Goal: Task Accomplishment & Management: Manage account settings

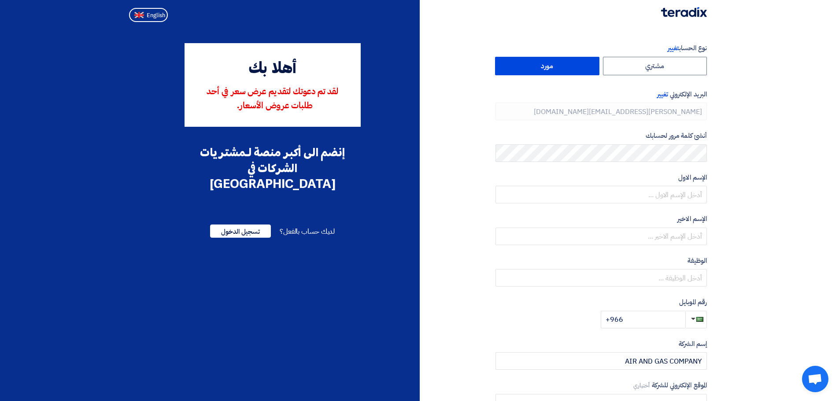
type input "[PHONE_NUMBER]"
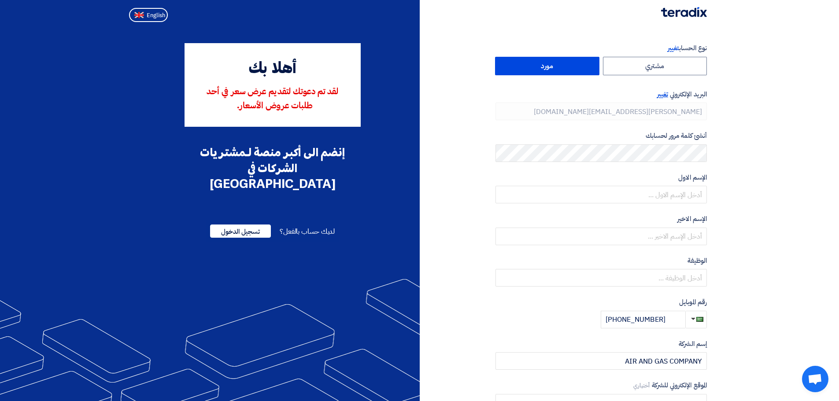
click at [664, 96] on span "تغيير" at bounding box center [662, 94] width 11 height 10
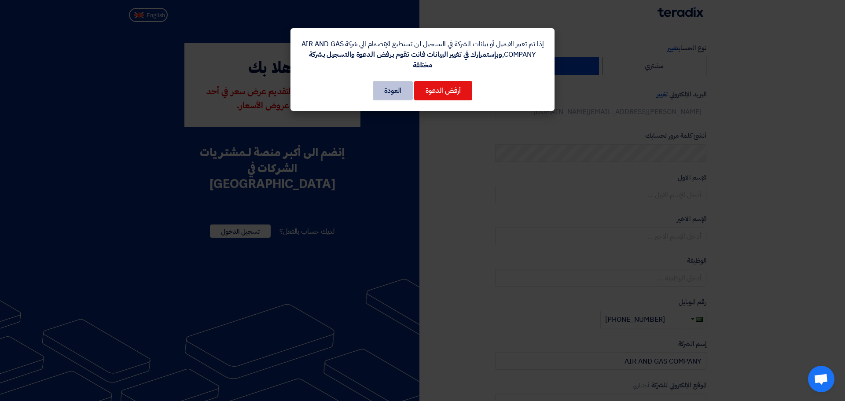
click at [389, 90] on button "العودة" at bounding box center [393, 90] width 40 height 19
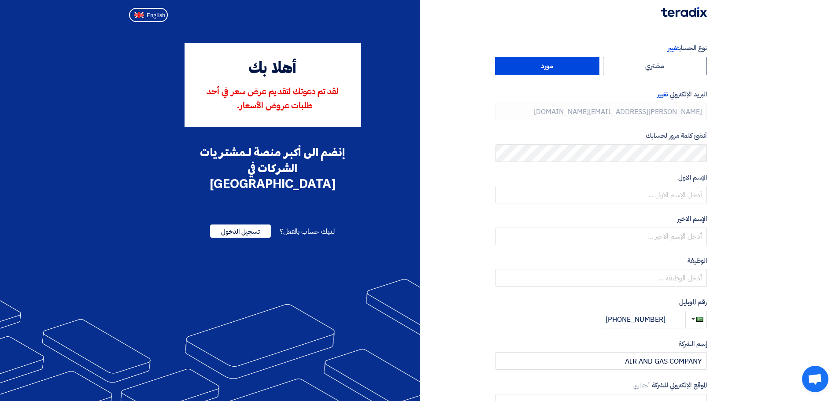
click at [660, 185] on div "الإسم الاول" at bounding box center [600, 188] width 211 height 31
click at [664, 188] on input "text" at bounding box center [600, 195] width 211 height 18
type input "Hussain"
click at [671, 240] on input "text" at bounding box center [600, 237] width 211 height 18
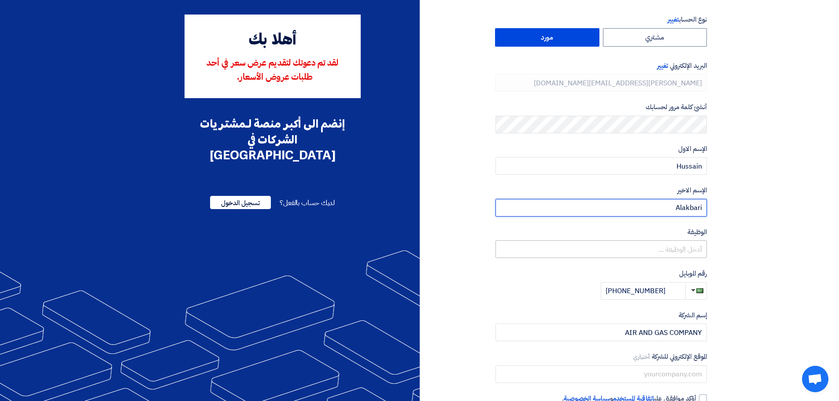
scroll to position [44, 0]
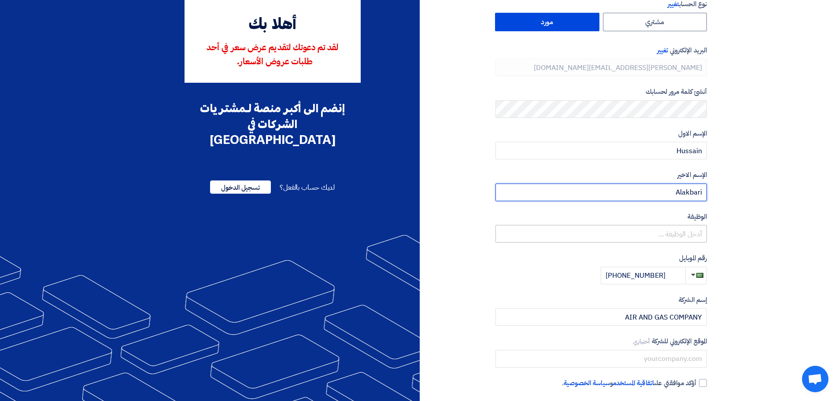
type input "Alakbari"
click at [688, 235] on input "text" at bounding box center [600, 234] width 211 height 18
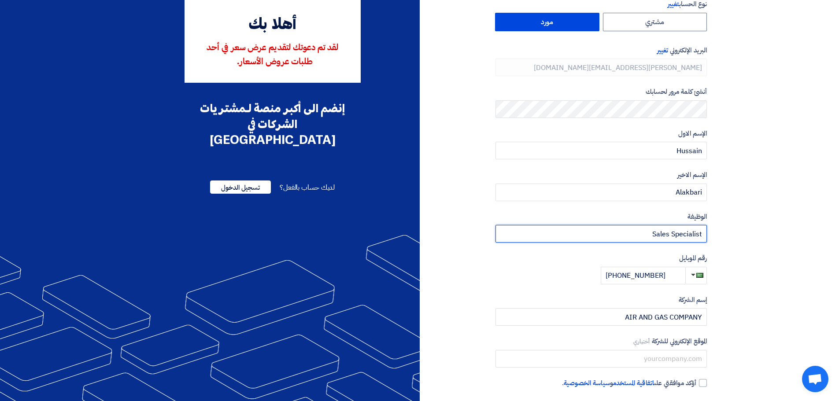
type input "Sales Specialist"
drag, startPoint x: 774, startPoint y: 273, endPoint x: 714, endPoint y: 296, distance: 64.3
click at [770, 274] on section "نوع الحساب تغيير مشتري مورد البريد الإلكتروني تغيير [PERSON_NAME][EMAIL_ADDRESS…" at bounding box center [419, 211] width 839 height 458
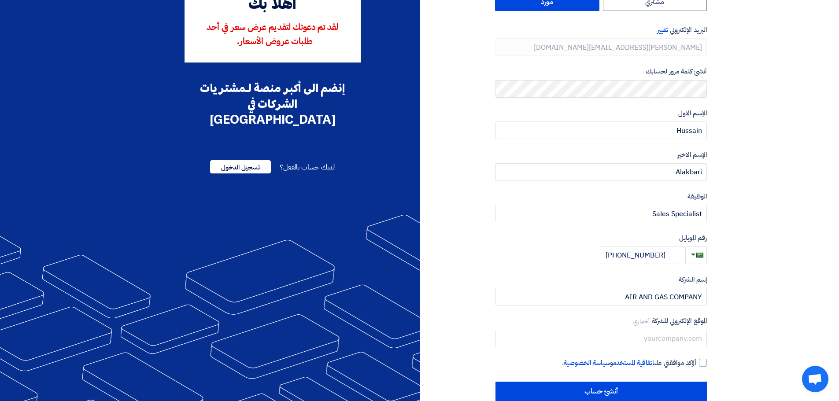
scroll to position [82, 0]
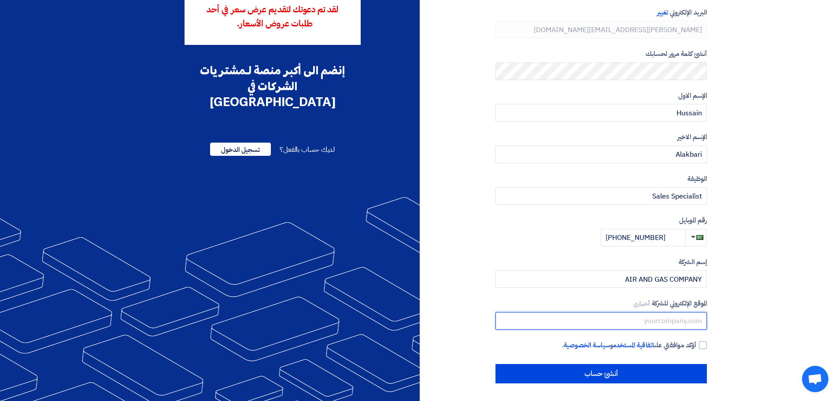
click at [678, 317] on input "text" at bounding box center [600, 321] width 211 height 18
type input "[DOMAIN_NAME]"
click at [702, 343] on div at bounding box center [703, 345] width 8 height 8
click at [696, 343] on input "أؤكد موافقتي على اتفاقية المستخدم و سياسة الخصوصية ." at bounding box center [590, 349] width 211 height 18
checkbox input "true"
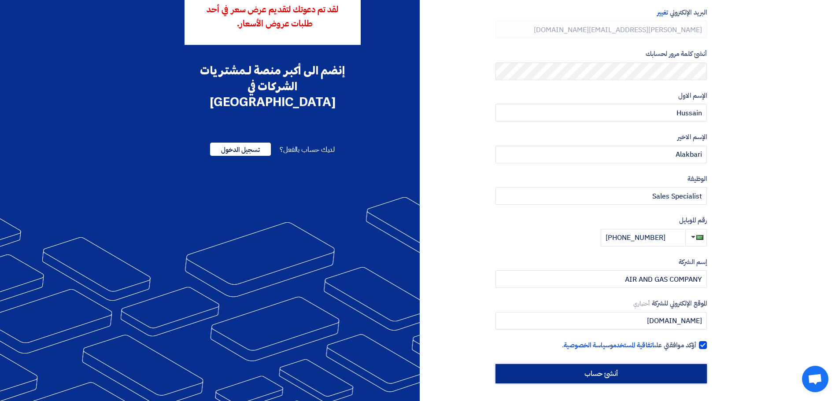
click at [630, 371] on input "أنشئ حساب" at bounding box center [600, 373] width 211 height 19
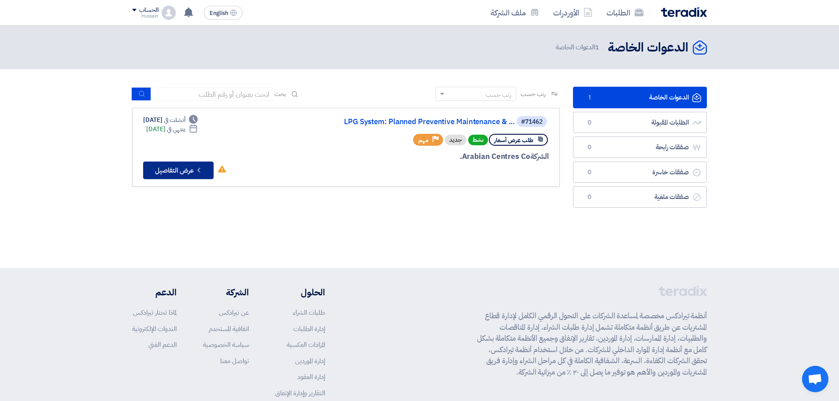
click at [194, 173] on button "Check details عرض التفاصيل" at bounding box center [178, 171] width 70 height 18
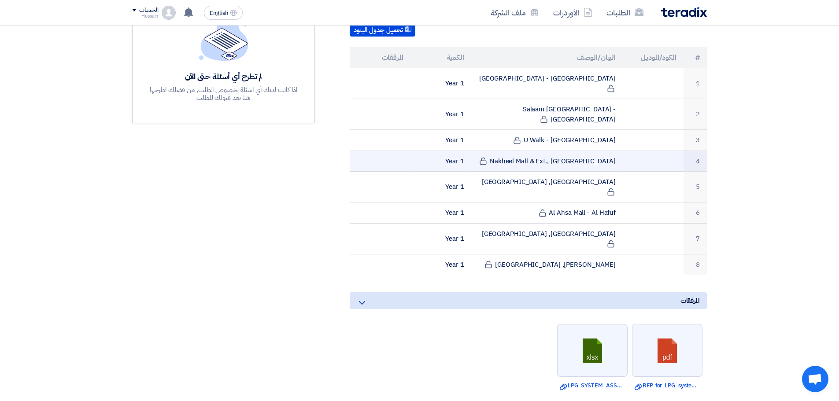
scroll to position [264, 0]
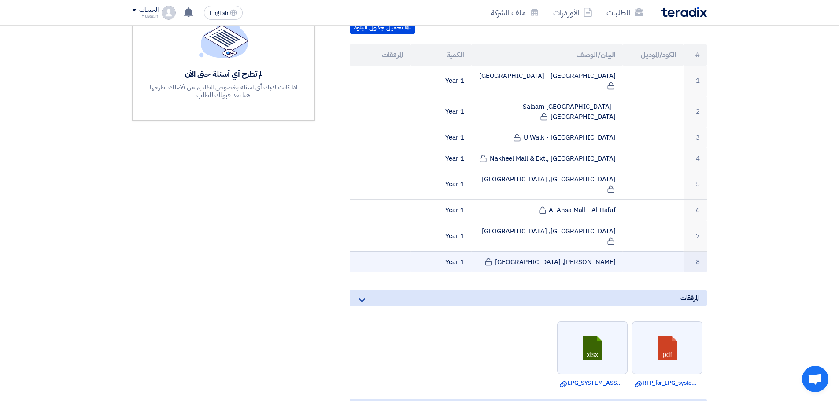
drag, startPoint x: 441, startPoint y: 71, endPoint x: 670, endPoint y: 169, distance: 249.1
click at [472, 227] on tbody "1 [GEOGRAPHIC_DATA] - [GEOGRAPHIC_DATA] 1 Year 2 [GEOGRAPHIC_DATA] - [GEOGRAPHI…" at bounding box center [528, 169] width 357 height 207
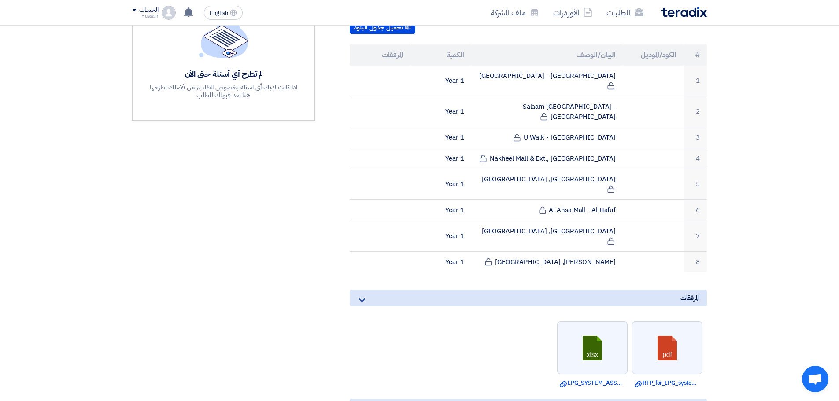
click at [804, 121] on section "LPG System: Planned Preventive Maintenance & Repair Services بيانات العميل Naif…" at bounding box center [419, 225] width 839 height 723
click at [771, 147] on section "LPG System: Planned Preventive Maintenance & Repair Services بيانات العميل Naif…" at bounding box center [419, 225] width 839 height 723
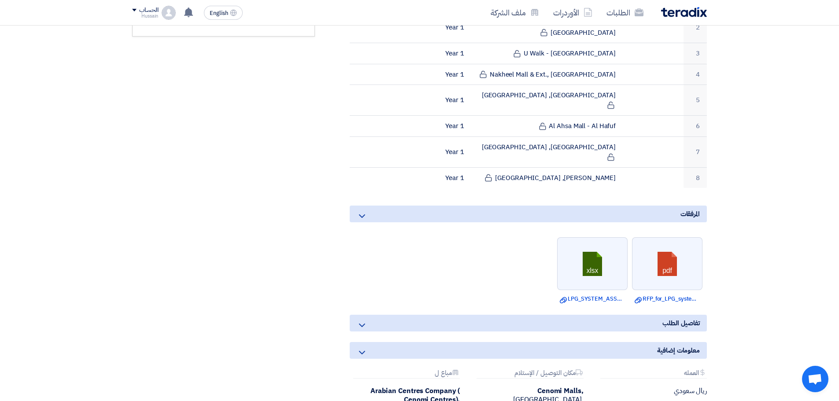
scroll to position [352, 0]
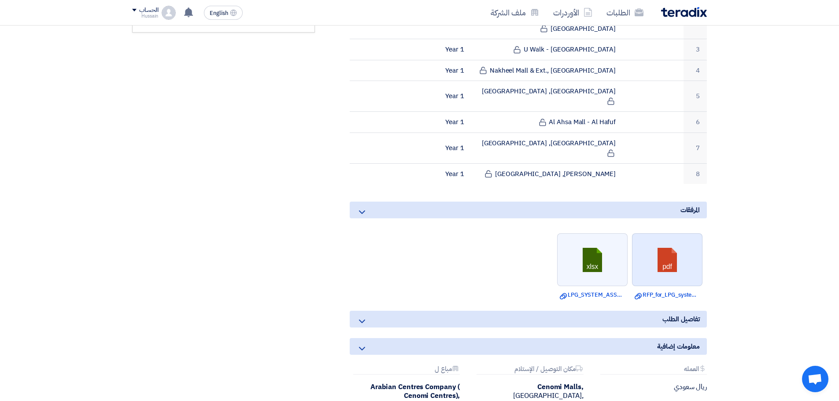
click at [660, 234] on link at bounding box center [667, 260] width 70 height 53
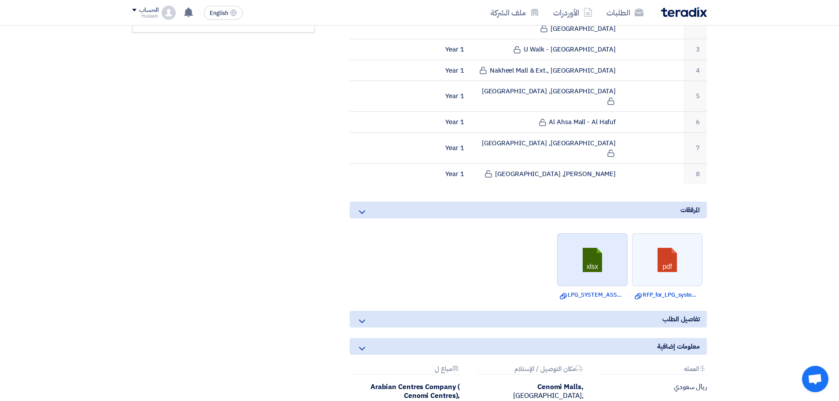
click at [593, 234] on link at bounding box center [592, 260] width 70 height 53
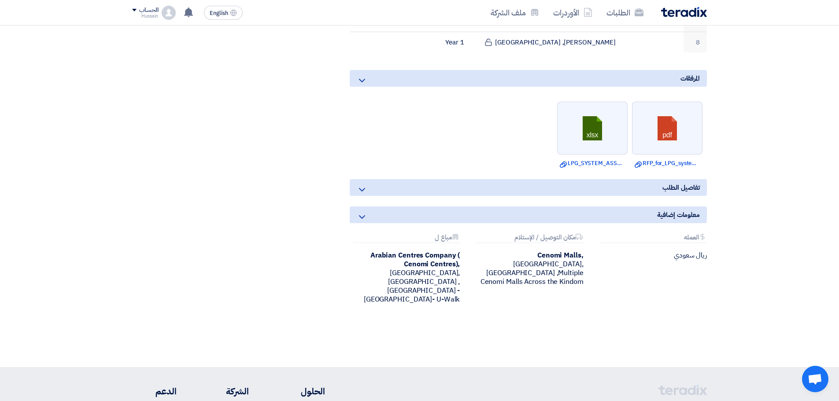
scroll to position [484, 0]
click at [605, 179] on div "تفاصيل الطلب" at bounding box center [528, 187] width 357 height 17
click at [363, 184] on icon at bounding box center [362, 189] width 11 height 11
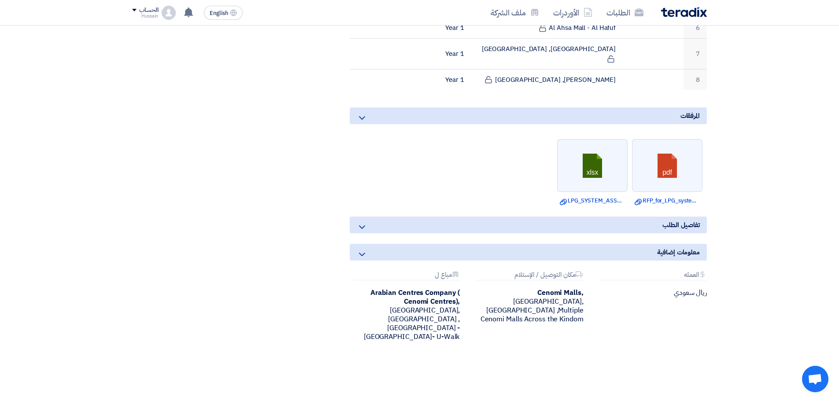
scroll to position [396, 0]
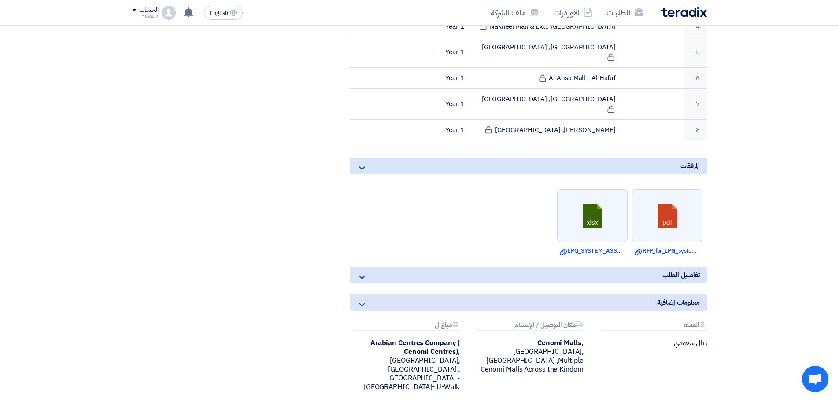
click at [363, 272] on icon at bounding box center [362, 277] width 11 height 11
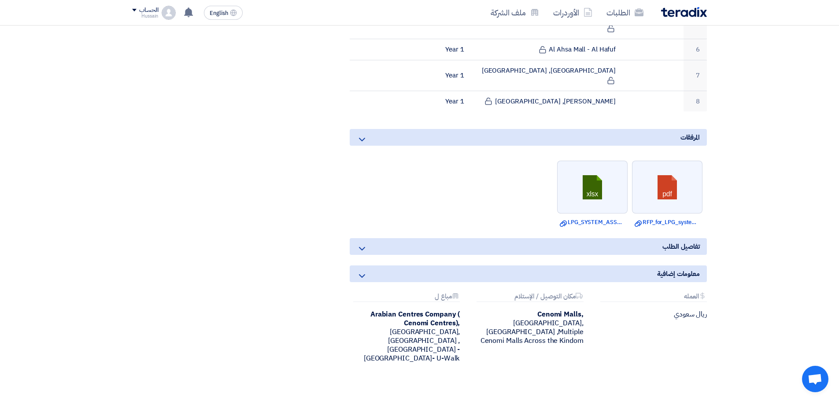
scroll to position [440, 0]
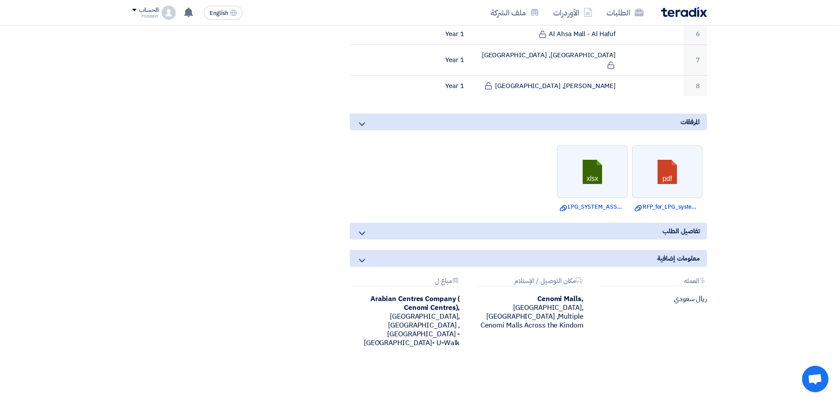
click at [363, 255] on icon at bounding box center [362, 260] width 11 height 11
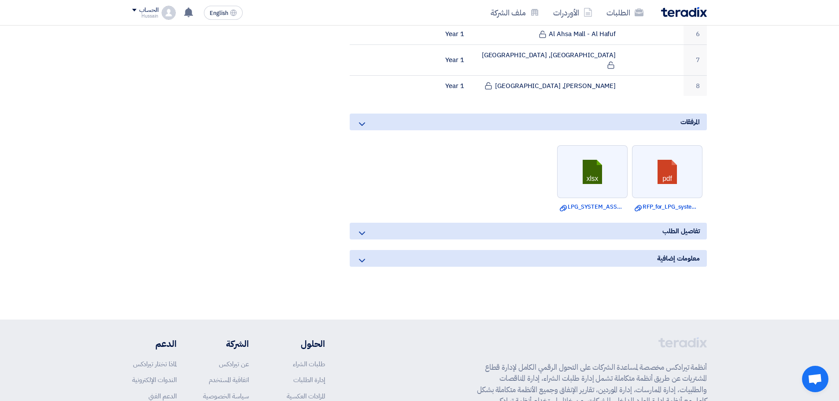
click at [363, 255] on icon at bounding box center [362, 260] width 11 height 11
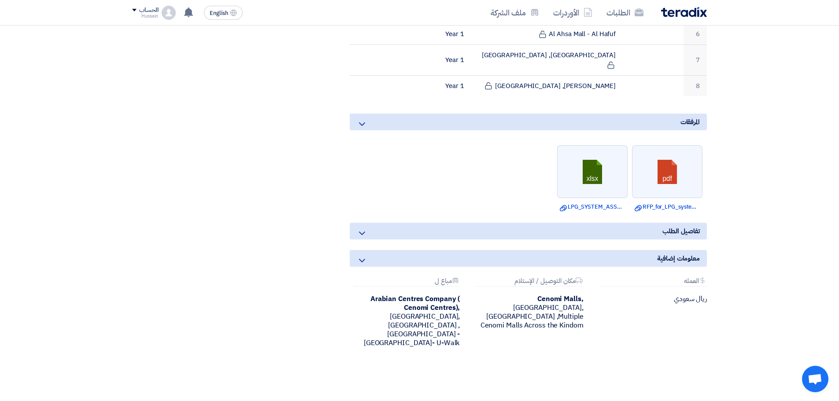
click at [361, 228] on icon at bounding box center [362, 233] width 11 height 11
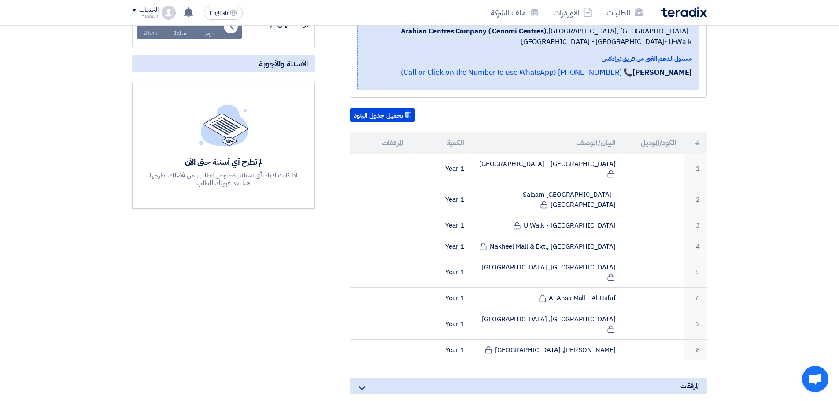
scroll to position [0, 0]
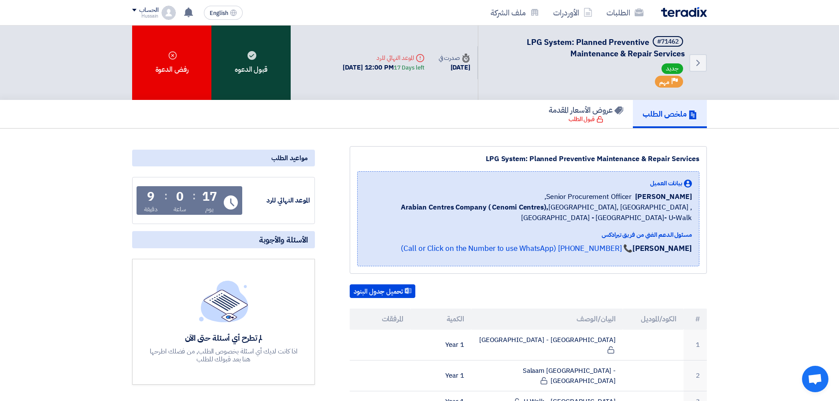
click at [266, 59] on div "قبول الدعوه" at bounding box center [250, 63] width 79 height 74
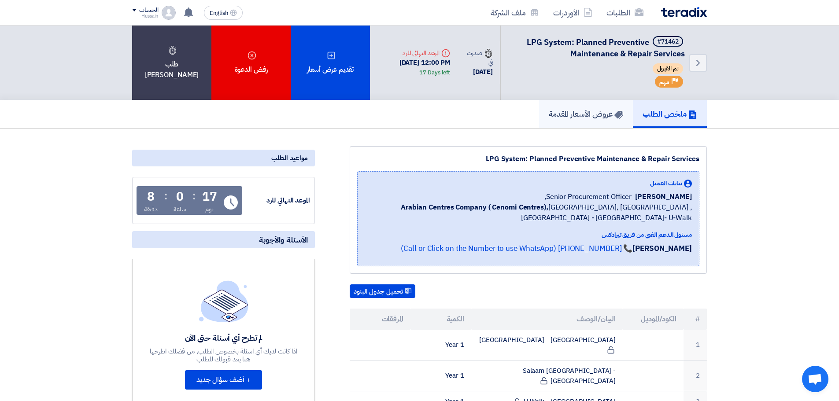
click at [590, 118] on h5 "عروض الأسعار المقدمة" at bounding box center [586, 114] width 74 height 10
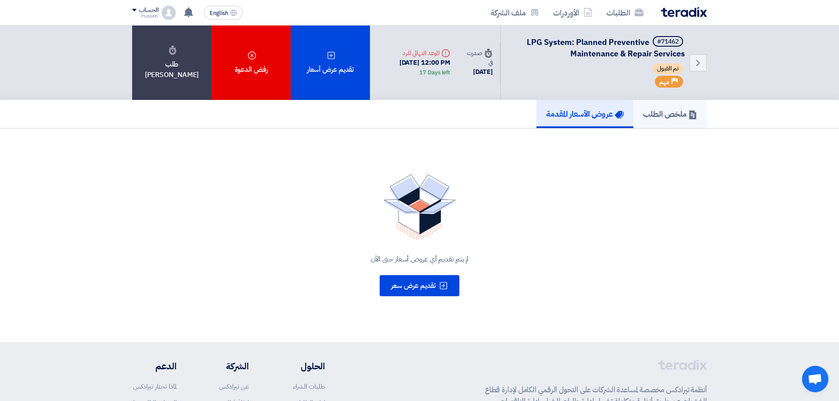
click at [647, 112] on h5 "ملخص الطلب" at bounding box center [670, 114] width 54 height 10
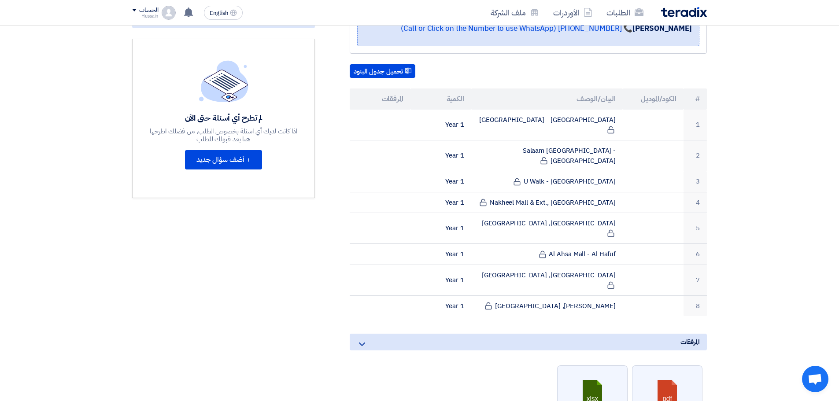
scroll to position [176, 0]
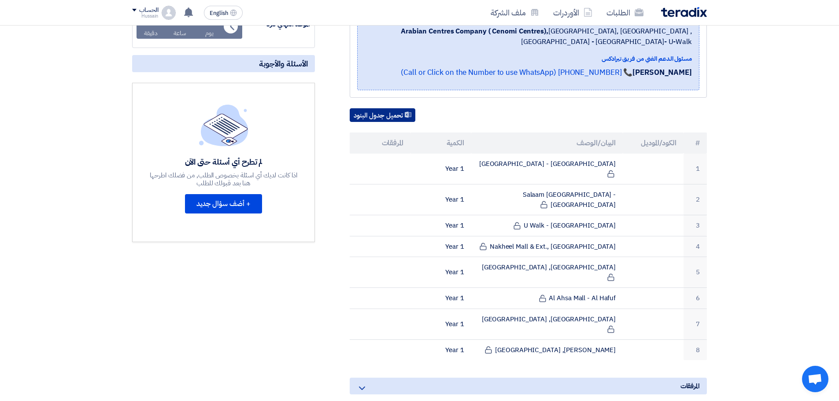
click at [386, 114] on button "تحميل جدول البنود" at bounding box center [383, 115] width 66 height 14
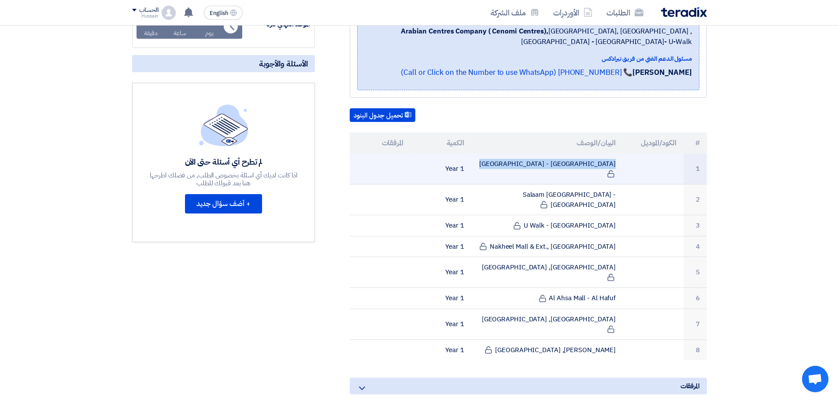
drag, startPoint x: 546, startPoint y: 164, endPoint x: 633, endPoint y: 164, distance: 86.3
click at [633, 164] on tr "1 [GEOGRAPHIC_DATA] - [GEOGRAPHIC_DATA] 1 Year" at bounding box center [528, 169] width 357 height 31
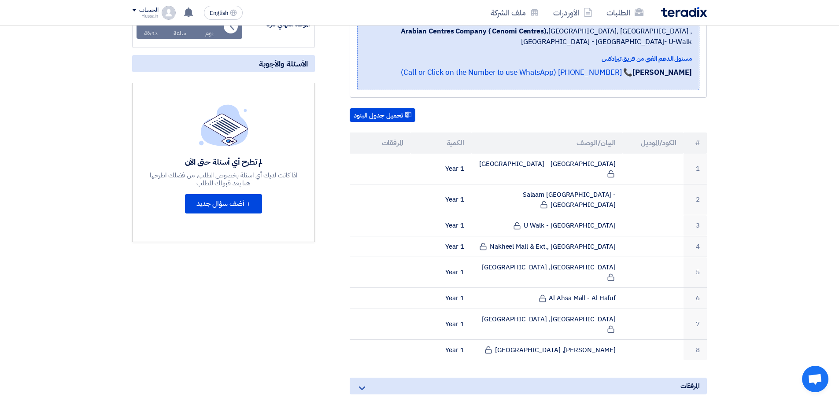
click at [790, 153] on section "LPG System: Planned Preventive Maintenance & Repair Services بيانات العميل Naif…" at bounding box center [419, 313] width 839 height 723
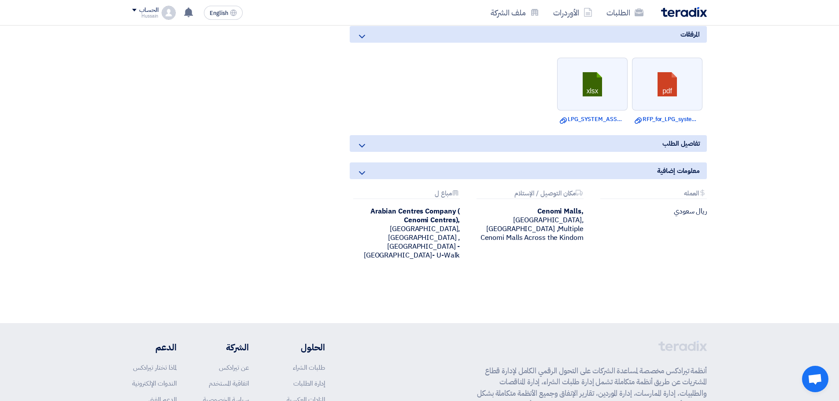
scroll to position [528, 0]
drag, startPoint x: 451, startPoint y: 199, endPoint x: 722, endPoint y: 170, distance: 272.4
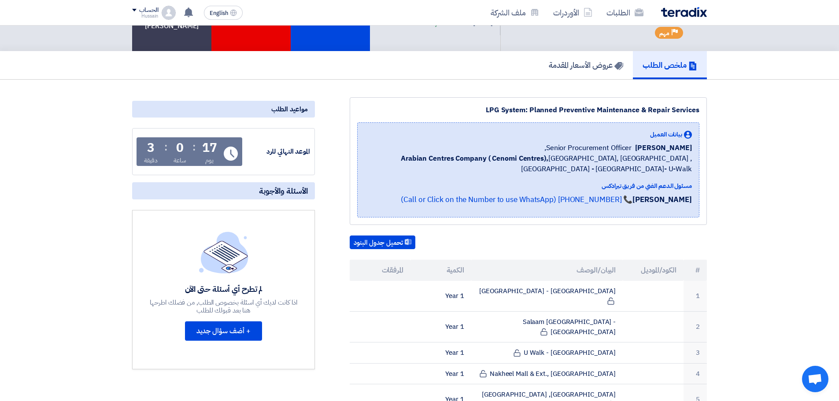
scroll to position [0, 0]
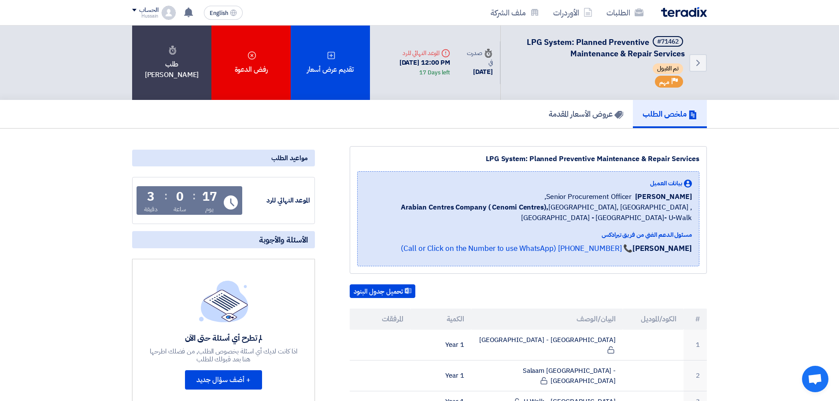
click at [481, 206] on b "Arabian Centres Company ( Cenomi Centres)," at bounding box center [475, 207] width 148 height 11
click at [506, 206] on b "Arabian Centres Company ( Cenomi Centres)," at bounding box center [475, 207] width 148 height 11
click at [477, 210] on b "Arabian Centres Company ( Cenomi Centres)," at bounding box center [475, 207] width 148 height 11
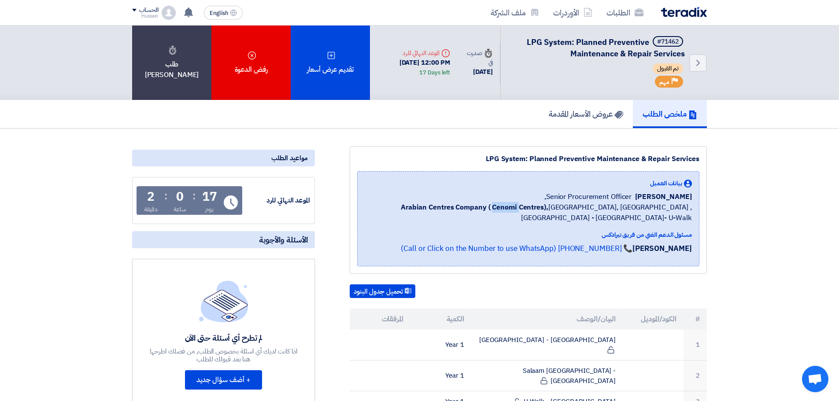
click at [477, 210] on b "Arabian Centres Company ( Cenomi Centres)," at bounding box center [475, 207] width 148 height 11
click at [499, 207] on b "Arabian Centres Company ( Cenomi Centres)," at bounding box center [475, 207] width 148 height 11
drag, startPoint x: 646, startPoint y: 196, endPoint x: 695, endPoint y: 199, distance: 49.9
click at [695, 199] on div "بيانات العميل Naif Aljebreen Senior Procurement Officer, Arabian Centres Compan…" at bounding box center [528, 218] width 342 height 95
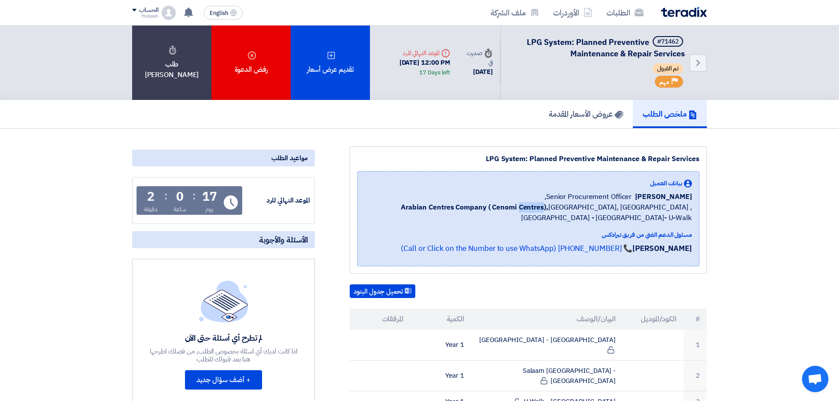
click at [651, 193] on span "[PERSON_NAME]" at bounding box center [663, 197] width 57 height 11
drag, startPoint x: 647, startPoint y: 195, endPoint x: 686, endPoint y: 228, distance: 51.5
click at [686, 228] on div "بيانات العميل Naif Aljebreen Senior Procurement Officer, Arabian Centres Compan…" at bounding box center [528, 219] width 327 height 80
click at [606, 214] on span "Arabian Centres Company ( [GEOGRAPHIC_DATA]), [GEOGRAPHIC_DATA], [GEOGRAPHIC_DA…" at bounding box center [528, 212] width 327 height 21
drag, startPoint x: 553, startPoint y: 196, endPoint x: 693, endPoint y: 226, distance: 143.2
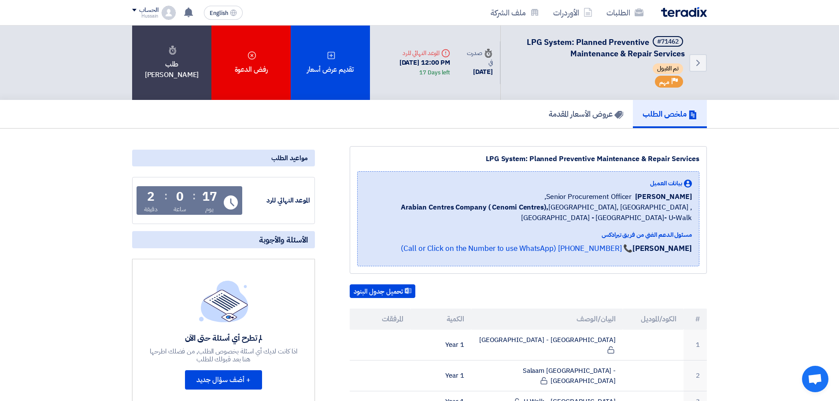
click at [693, 226] on div "بيانات العميل Naif Aljebreen Senior Procurement Officer, Arabian Centres Compan…" at bounding box center [528, 218] width 342 height 95
click at [642, 211] on span "Arabian Centres Company ( [GEOGRAPHIC_DATA]), [GEOGRAPHIC_DATA], [GEOGRAPHIC_DA…" at bounding box center [528, 212] width 327 height 21
drag, startPoint x: 671, startPoint y: 219, endPoint x: 699, endPoint y: 192, distance: 39.3
click at [699, 192] on div "LPG System: Planned Preventive Maintenance & Repair Services بيانات العميل Naif…" at bounding box center [528, 210] width 357 height 128
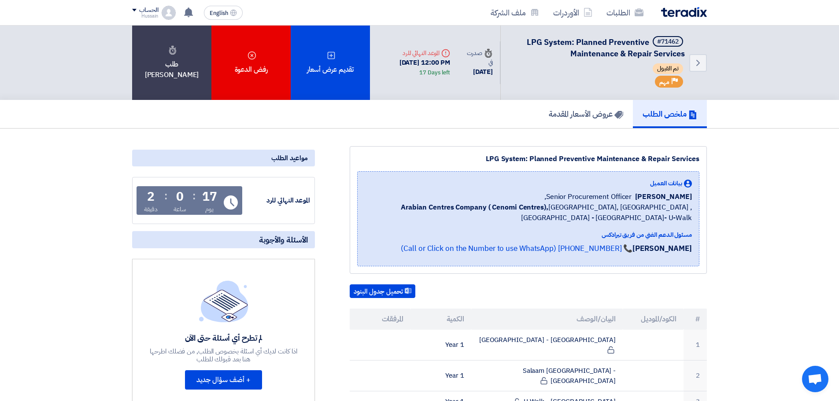
drag, startPoint x: 674, startPoint y: 215, endPoint x: 707, endPoint y: 197, distance: 37.6
click at [617, 213] on span "Arabian Centres Company ( [GEOGRAPHIC_DATA]), [GEOGRAPHIC_DATA], [GEOGRAPHIC_DA…" at bounding box center [528, 212] width 327 height 21
drag, startPoint x: 660, startPoint y: 220, endPoint x: 698, endPoint y: 202, distance: 42.3
click at [698, 202] on div "بيانات العميل Naif Aljebreen Senior Procurement Officer, Arabian Centres Compan…" at bounding box center [528, 218] width 342 height 95
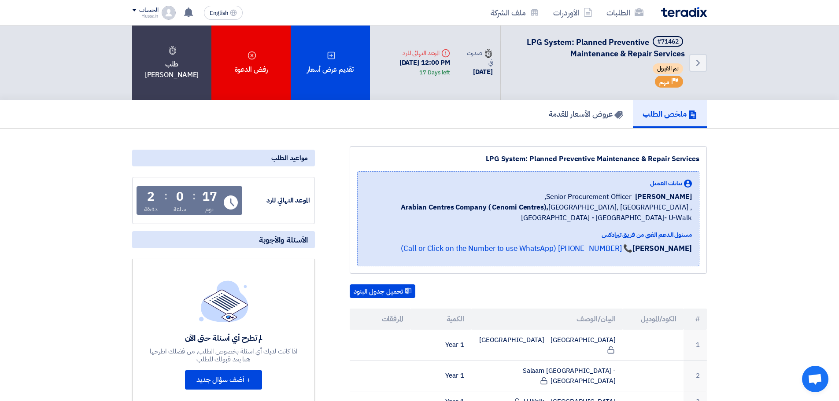
click at [623, 205] on span "Arabian Centres Company ( [GEOGRAPHIC_DATA]), [GEOGRAPHIC_DATA], [GEOGRAPHIC_DA…" at bounding box center [528, 212] width 327 height 21
drag, startPoint x: 551, startPoint y: 196, endPoint x: 686, endPoint y: 213, distance: 136.3
click at [686, 213] on div "بيانات العميل Naif Aljebreen Senior Procurement Officer, Arabian Centres Compan…" at bounding box center [528, 201] width 327 height 44
click at [637, 221] on span "Arabian Centres Company ( [GEOGRAPHIC_DATA]), [GEOGRAPHIC_DATA], [GEOGRAPHIC_DA…" at bounding box center [528, 212] width 327 height 21
click at [409, 247] on div "[PERSON_NAME] 📞 [PHONE_NUMBER] (Call or Click on the Number to use WhatsApp)" at bounding box center [528, 251] width 327 height 16
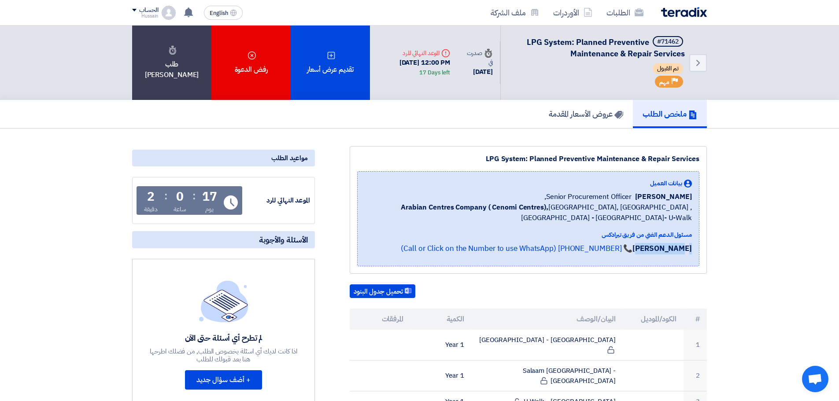
drag, startPoint x: 409, startPoint y: 247, endPoint x: 465, endPoint y: 247, distance: 56.4
click at [465, 247] on div "[PERSON_NAME] 📞 [PHONE_NUMBER] (Call or Click on the Number to use WhatsApp)" at bounding box center [528, 251] width 327 height 16
click at [632, 247] on strong "[PERSON_NAME]" at bounding box center [661, 248] width 59 height 11
click at [632, 249] on strong "[PERSON_NAME]" at bounding box center [661, 248] width 59 height 11
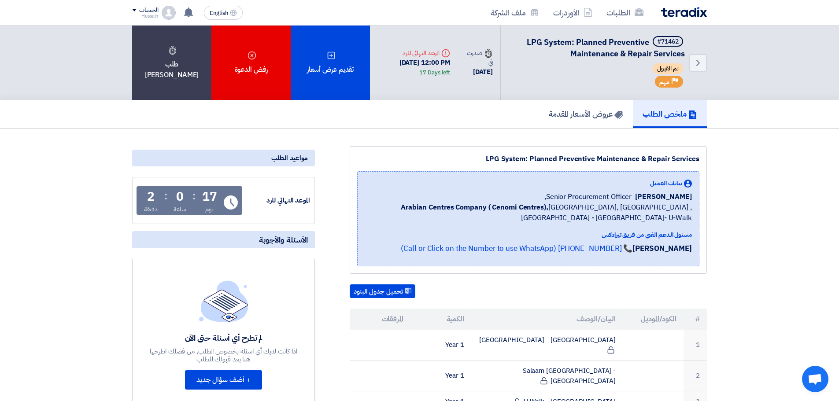
click at [632, 247] on strong "[PERSON_NAME]" at bounding box center [661, 248] width 59 height 11
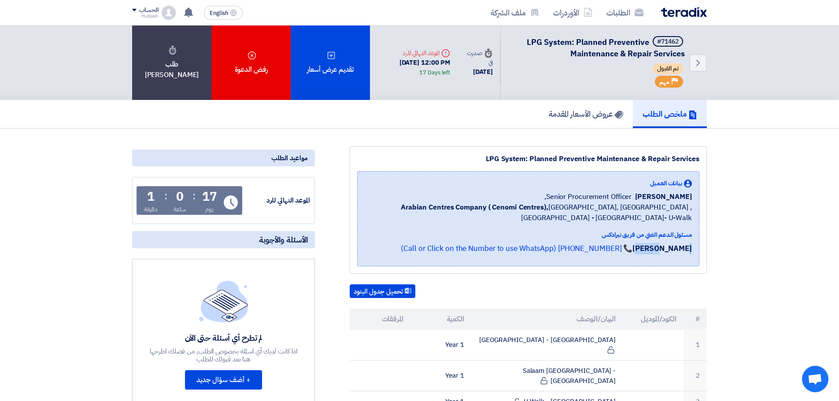
click at [632, 247] on strong "[PERSON_NAME]" at bounding box center [661, 248] width 59 height 11
click at [632, 250] on strong "[PERSON_NAME]" at bounding box center [661, 248] width 59 height 11
click at [632, 248] on strong "[PERSON_NAME]" at bounding box center [661, 248] width 59 height 11
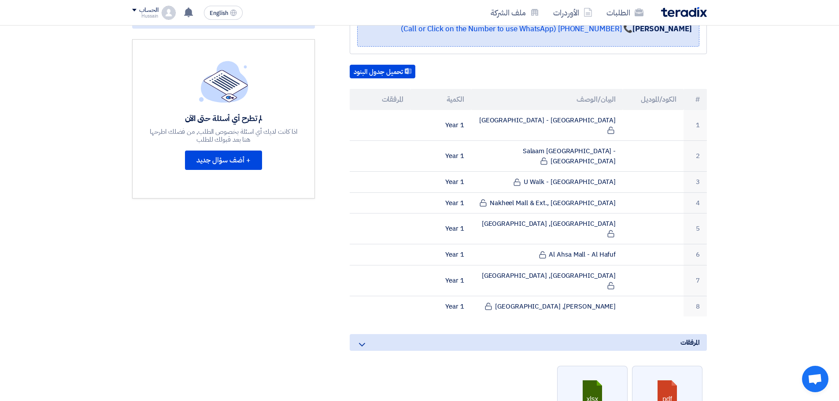
scroll to position [220, 0]
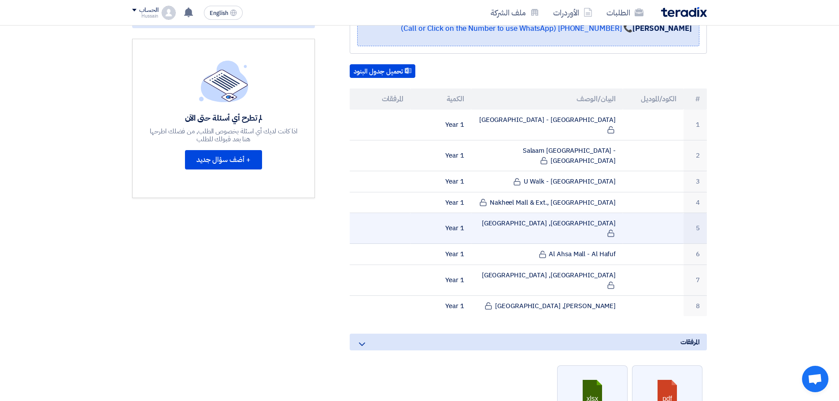
click at [586, 213] on td "[GEOGRAPHIC_DATA], [GEOGRAPHIC_DATA]" at bounding box center [547, 228] width 152 height 31
click at [576, 213] on td "[GEOGRAPHIC_DATA], [GEOGRAPHIC_DATA]" at bounding box center [547, 228] width 152 height 31
drag, startPoint x: 546, startPoint y: 202, endPoint x: 627, endPoint y: 201, distance: 81.5
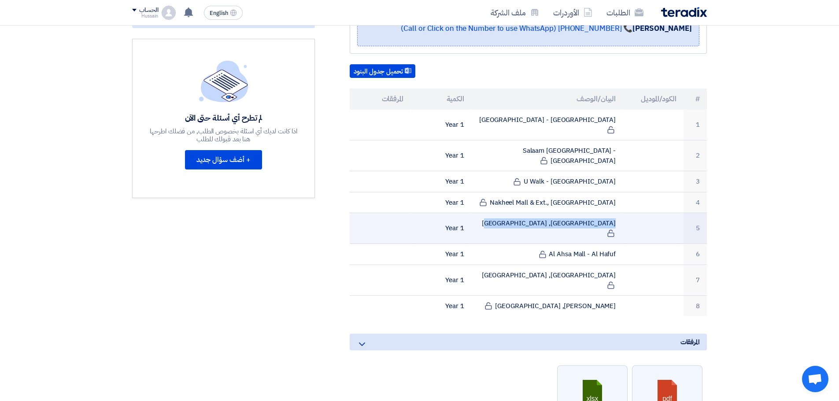
click at [627, 213] on tr "5 [GEOGRAPHIC_DATA], [GEOGRAPHIC_DATA] 1 Year" at bounding box center [528, 228] width 357 height 31
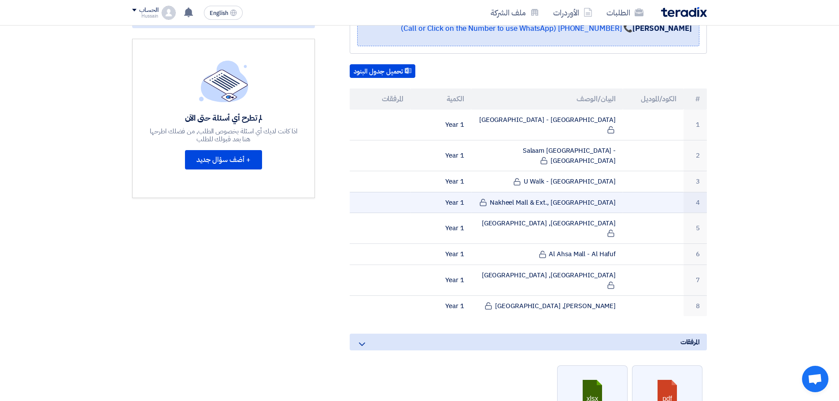
click at [571, 192] on td "Nakheel Mall & Ext., [GEOGRAPHIC_DATA]" at bounding box center [547, 202] width 152 height 21
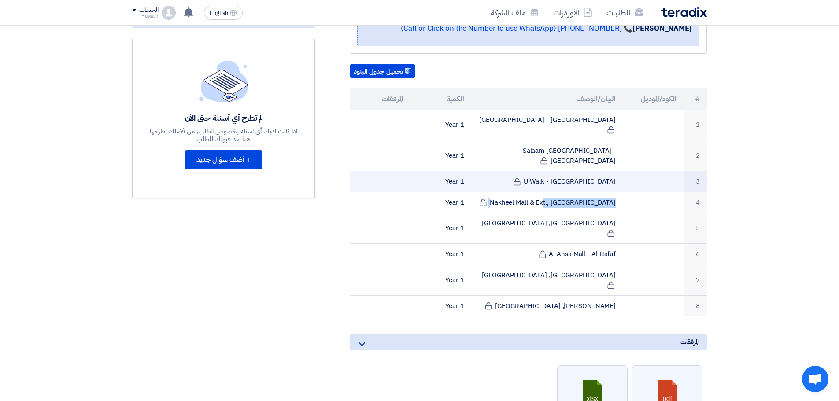
drag, startPoint x: 557, startPoint y: 160, endPoint x: 620, endPoint y: 161, distance: 63.0
click at [620, 171] on td "U Walk - [GEOGRAPHIC_DATA]" at bounding box center [547, 181] width 152 height 21
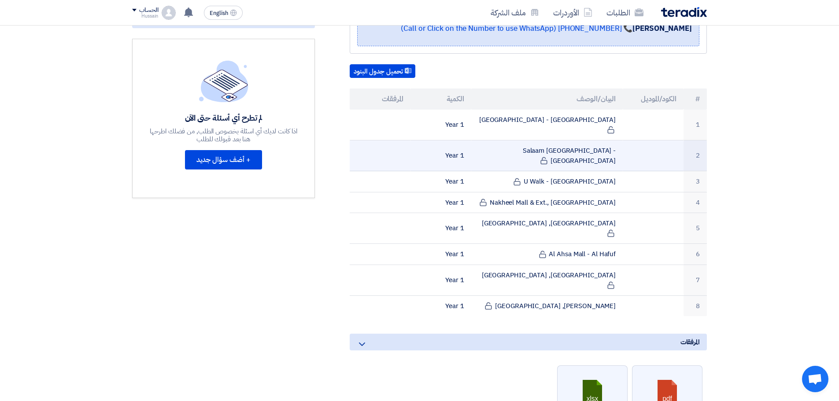
click at [574, 140] on td "Salaam [GEOGRAPHIC_DATA] - [GEOGRAPHIC_DATA]" at bounding box center [547, 155] width 152 height 31
click at [650, 140] on td at bounding box center [653, 155] width 61 height 31
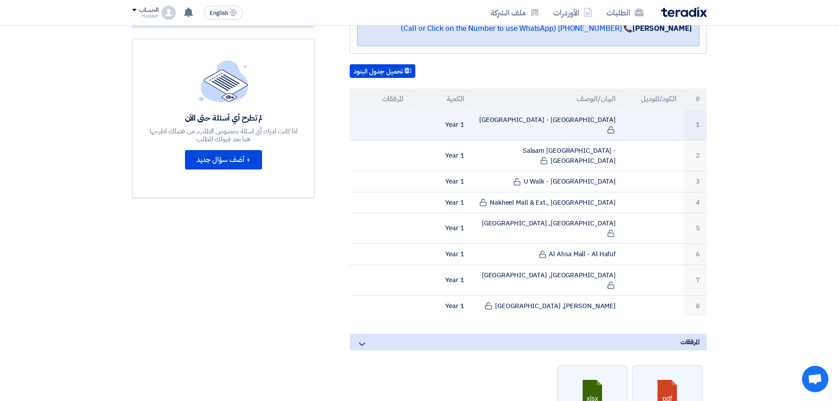
click at [597, 116] on td "[GEOGRAPHIC_DATA] - [GEOGRAPHIC_DATA]" at bounding box center [547, 125] width 152 height 31
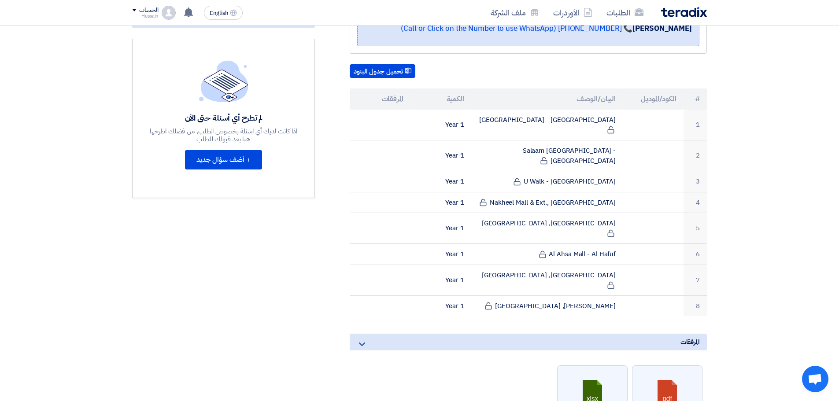
click at [794, 155] on section "LPG System: Planned Preventive Maintenance & Repair Services بيانات العميل Naif…" at bounding box center [419, 269] width 839 height 723
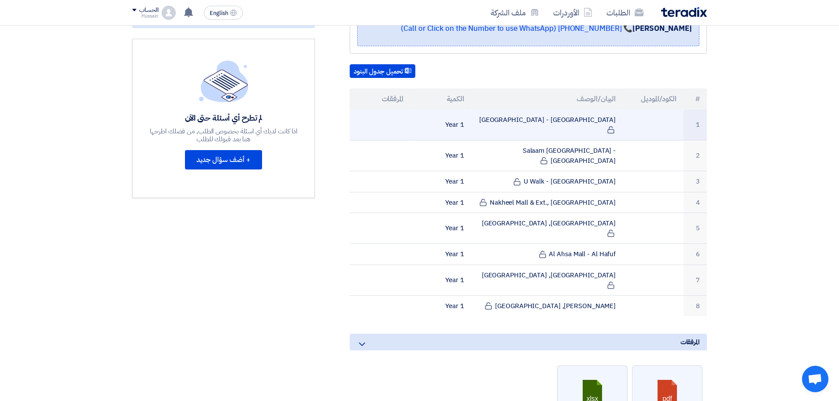
click at [590, 120] on td "[GEOGRAPHIC_DATA] - [GEOGRAPHIC_DATA]" at bounding box center [547, 125] width 152 height 31
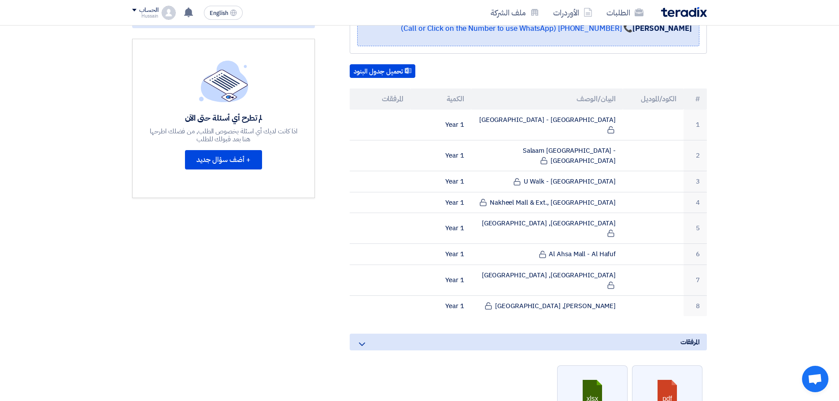
click at [712, 139] on div "LPG System: Planned Preventive Maintenance & Repair Services بيانات العميل Naif…" at bounding box center [517, 257] width 392 height 663
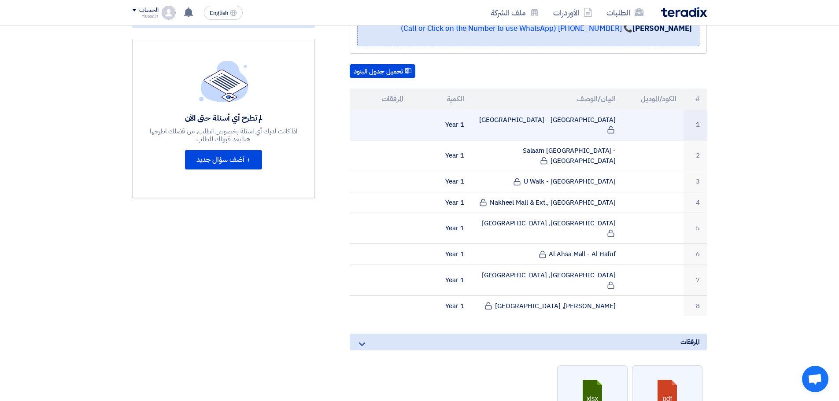
drag, startPoint x: 694, startPoint y: 119, endPoint x: 706, endPoint y: 119, distance: 12.3
click at [706, 119] on td "1" at bounding box center [694, 125] width 23 height 31
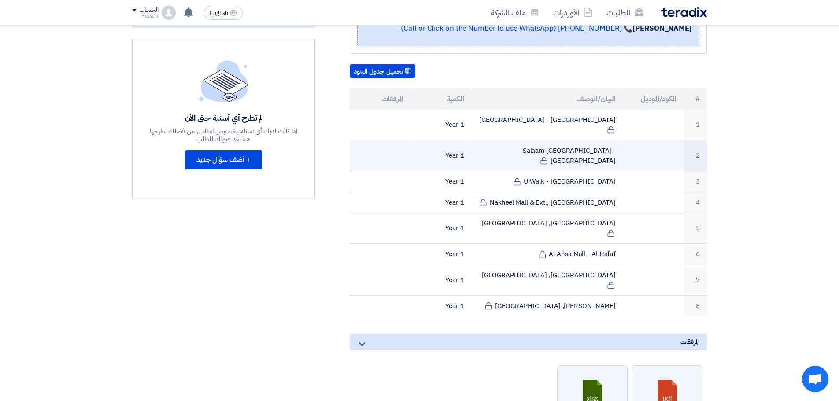
click at [699, 143] on td "2" at bounding box center [694, 155] width 23 height 31
drag, startPoint x: 694, startPoint y: 141, endPoint x: 706, endPoint y: 141, distance: 11.9
click at [706, 141] on td "2" at bounding box center [694, 155] width 23 height 31
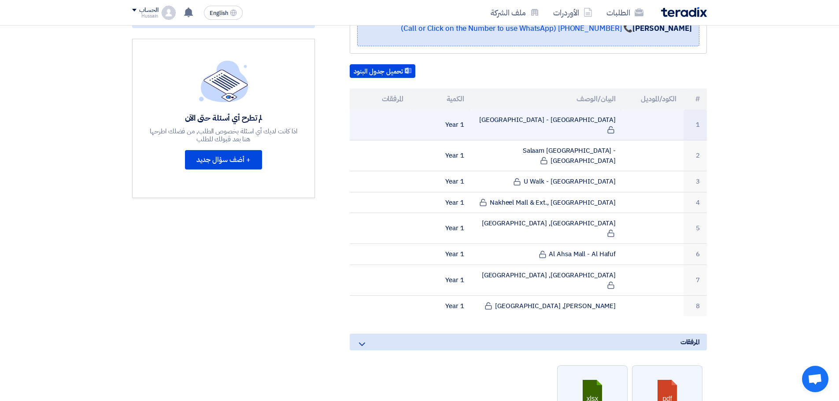
click at [579, 119] on td "[GEOGRAPHIC_DATA] - [GEOGRAPHIC_DATA]" at bounding box center [547, 125] width 152 height 31
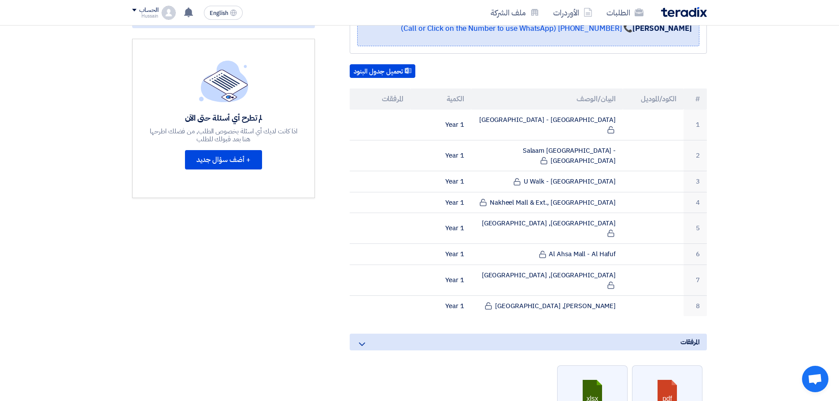
click at [762, 170] on section "LPG System: Planned Preventive Maintenance & Repair Services بيانات العميل Naif…" at bounding box center [419, 269] width 839 height 723
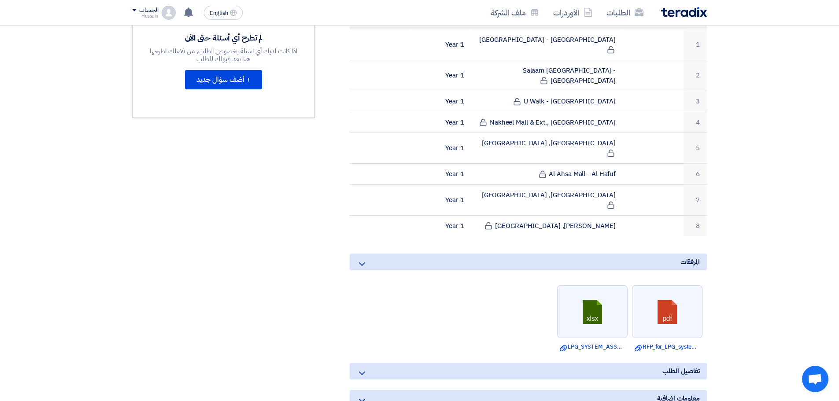
scroll to position [352, 0]
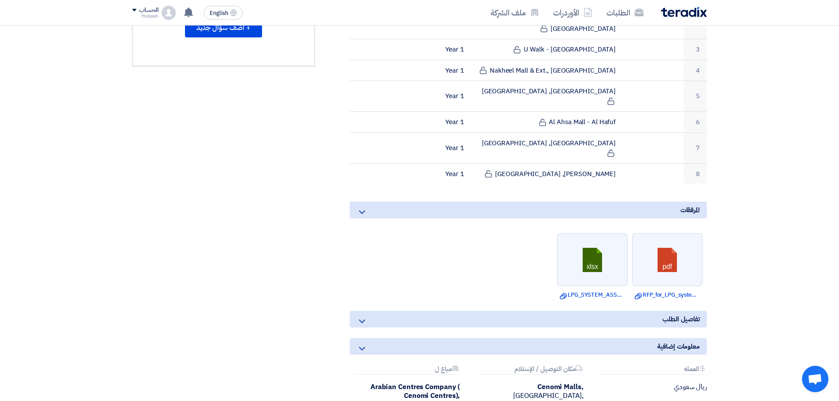
click at [548, 311] on div "تفاصيل الطلب" at bounding box center [528, 319] width 357 height 17
click at [368, 311] on div "تفاصيل الطلب" at bounding box center [528, 319] width 357 height 17
click at [360, 343] on icon at bounding box center [362, 348] width 11 height 11
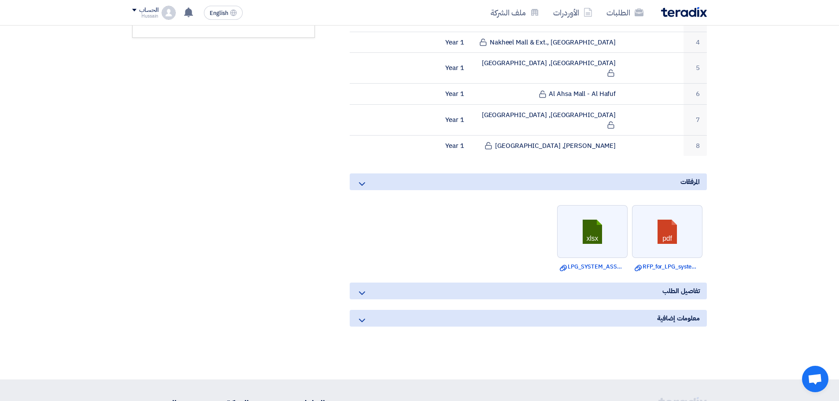
scroll to position [484, 0]
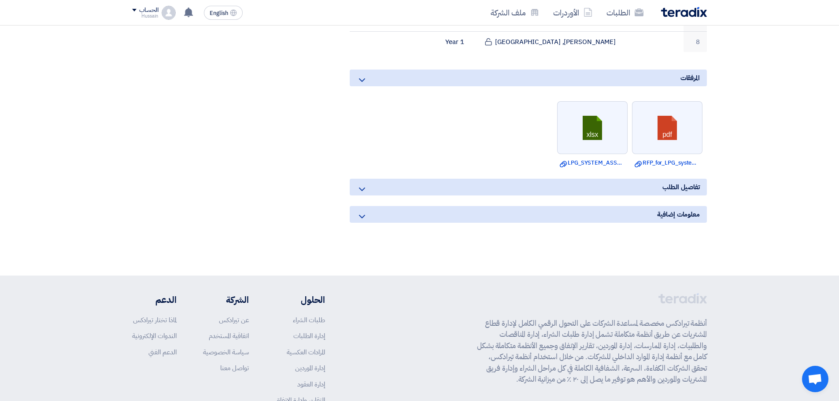
click at [364, 184] on icon at bounding box center [362, 189] width 11 height 11
click at [361, 184] on icon at bounding box center [362, 189] width 11 height 11
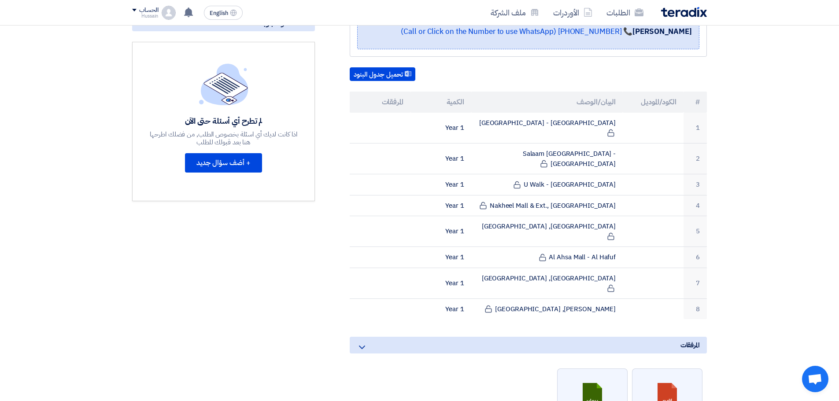
scroll to position [308, 0]
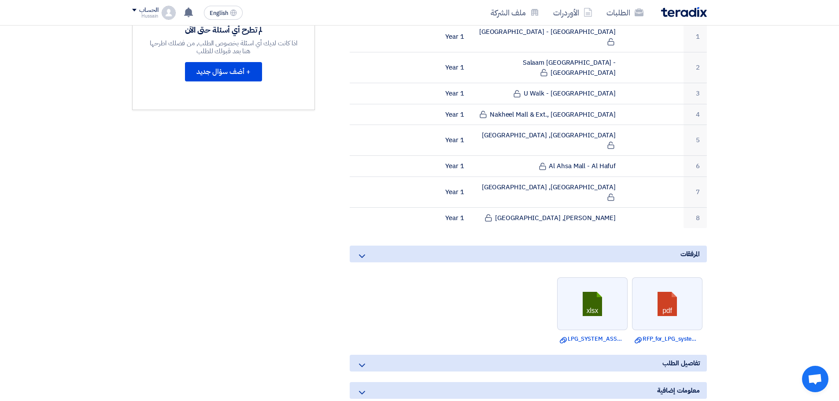
click at [365, 251] on icon at bounding box center [362, 256] width 11 height 11
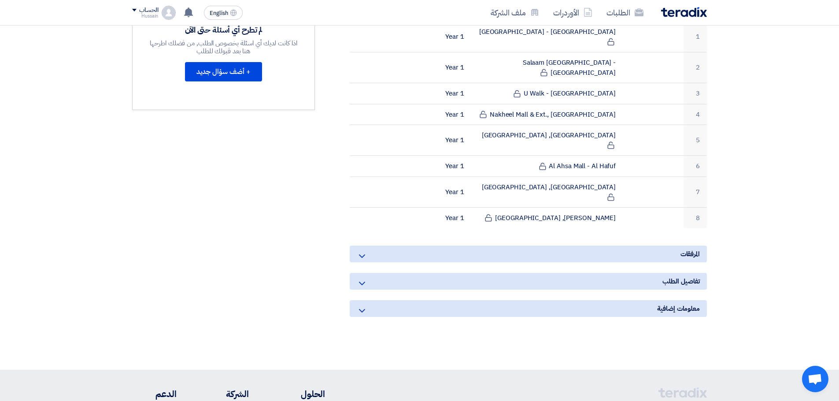
click at [367, 246] on div "المرفقات" at bounding box center [528, 254] width 357 height 17
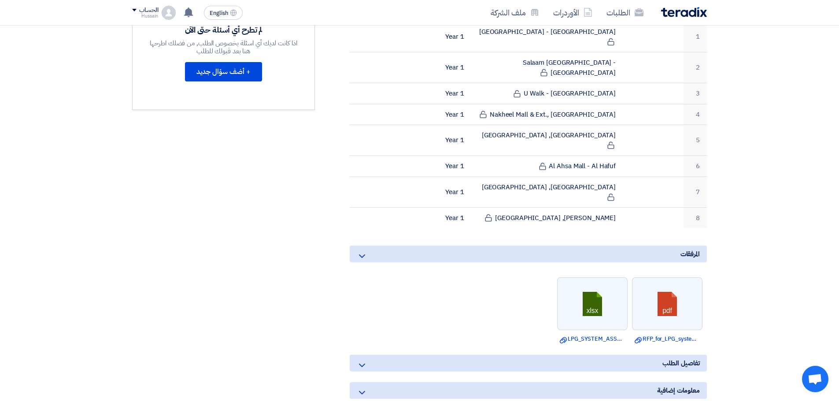
click at [363, 360] on icon at bounding box center [362, 365] width 11 height 11
click at [363, 387] on icon at bounding box center [362, 392] width 11 height 11
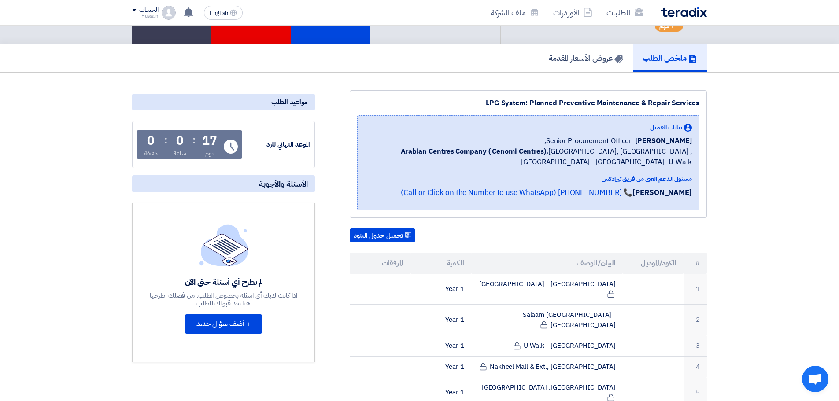
scroll to position [0, 0]
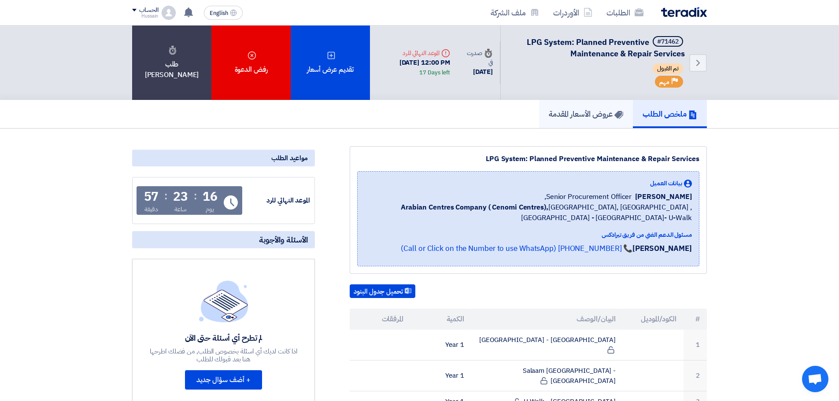
click at [579, 114] on h5 "عروض الأسعار المقدمة" at bounding box center [586, 114] width 74 height 10
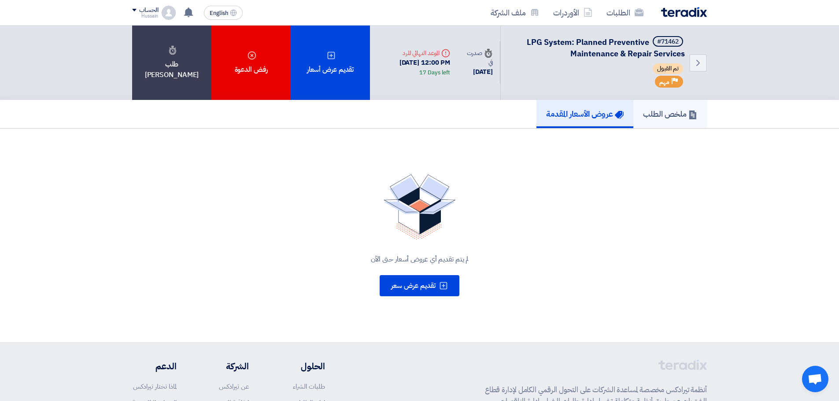
click at [663, 111] on h5 "ملخص الطلب" at bounding box center [670, 114] width 54 height 10
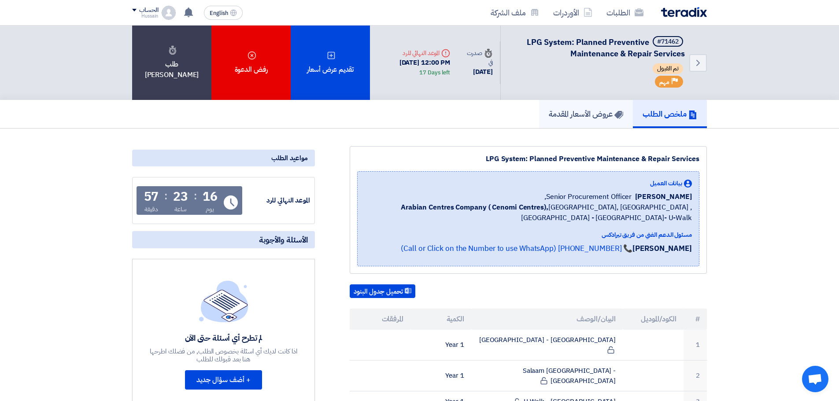
click at [584, 118] on h5 "عروض الأسعار المقدمة" at bounding box center [586, 114] width 74 height 10
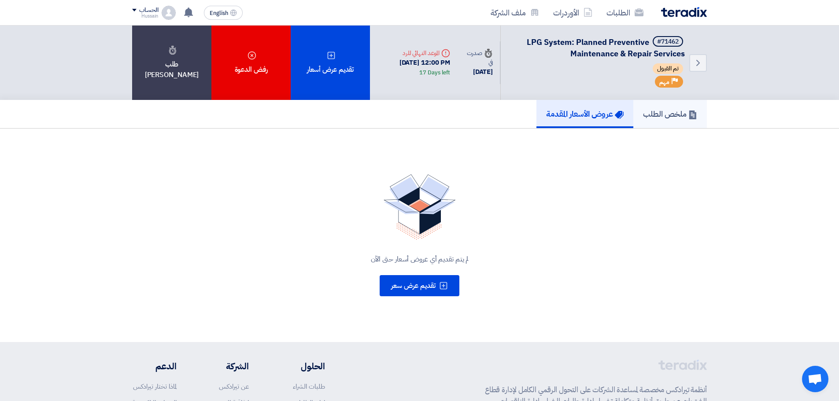
click at [656, 113] on h5 "ملخص الطلب" at bounding box center [670, 114] width 54 height 10
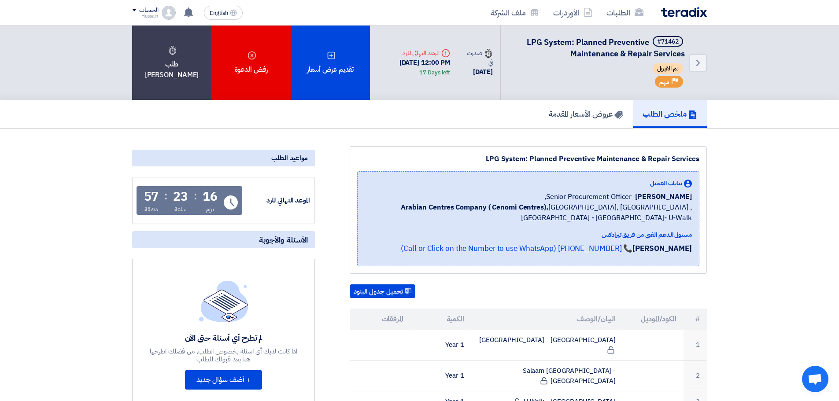
click at [157, 14] on div "Hussain" at bounding box center [145, 16] width 26 height 5
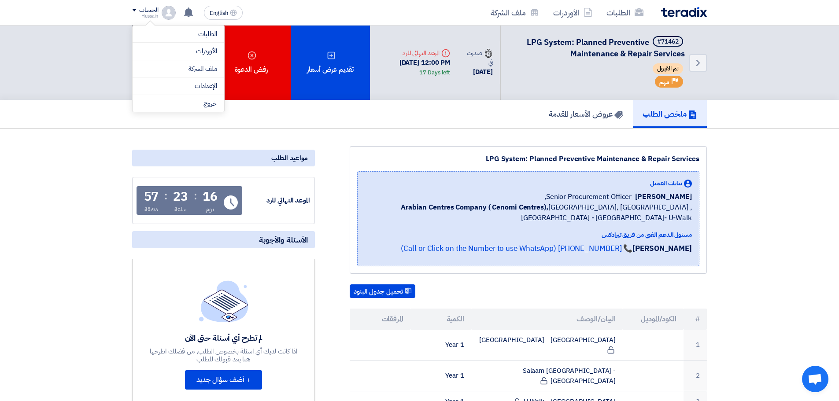
click at [143, 9] on div "الحساب" at bounding box center [148, 10] width 19 height 7
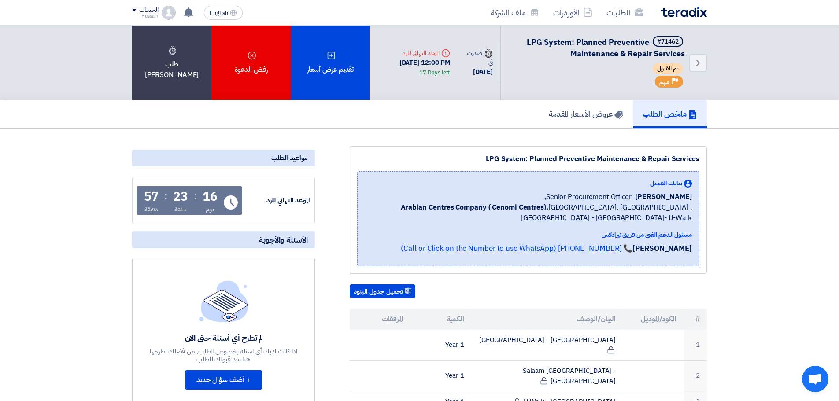
click at [136, 10] on span at bounding box center [134, 10] width 4 height 3
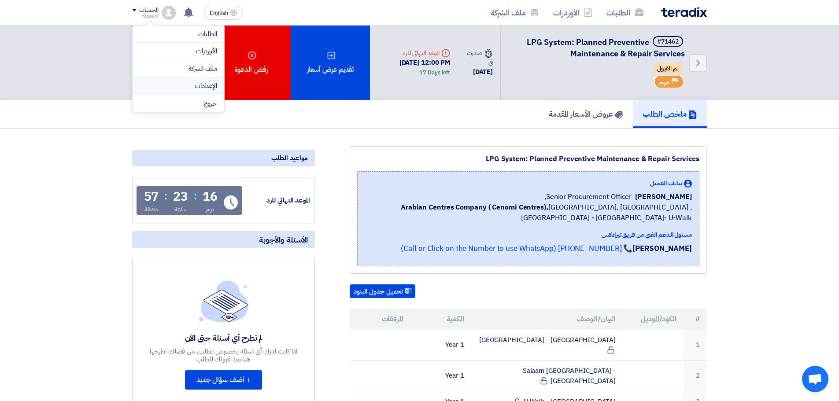
click at [192, 86] on link "الإعدادات" at bounding box center [178, 86] width 77 height 10
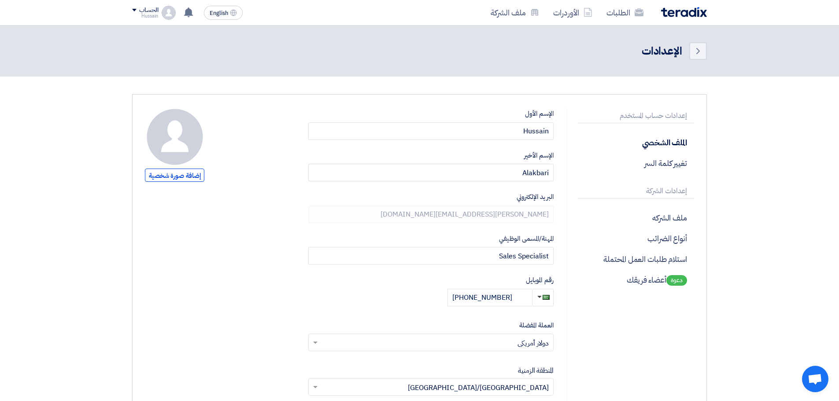
click at [542, 319] on div "الإسم الأول [GEOGRAPHIC_DATA] [GEOGRAPHIC_DATA] [GEOGRAPHIC_DATA] البريد الإلكت…" at bounding box center [430, 334] width 245 height 451
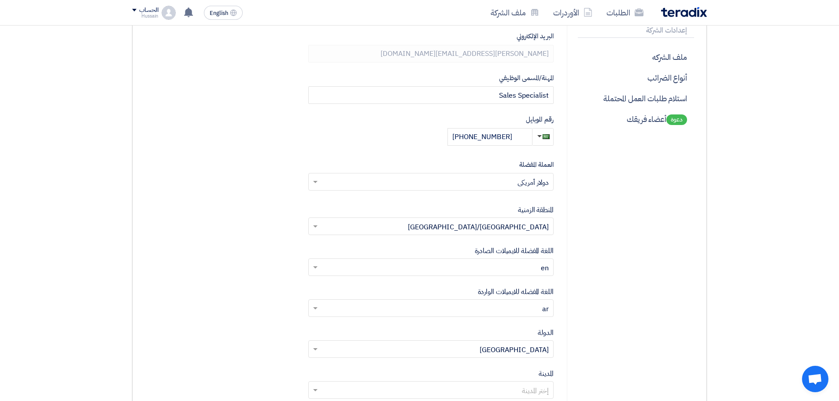
scroll to position [176, 0]
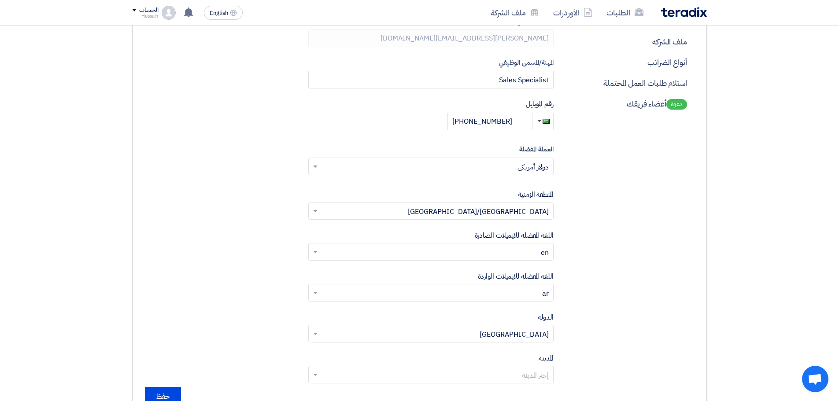
click at [311, 163] on span at bounding box center [314, 166] width 11 height 11
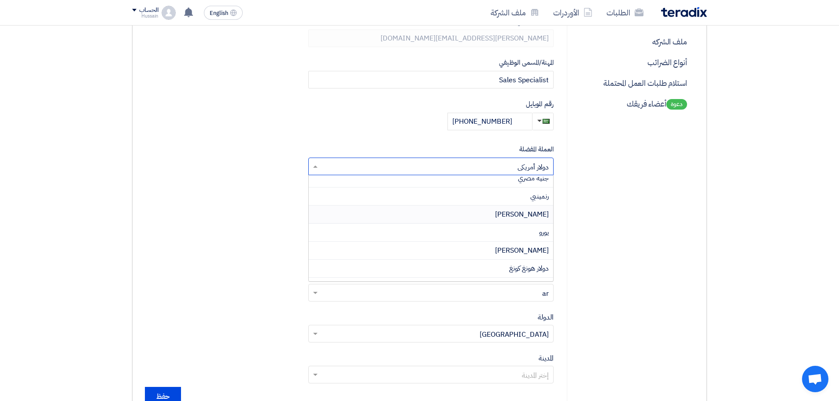
scroll to position [44, 0]
click at [467, 168] on input "text" at bounding box center [436, 167] width 228 height 15
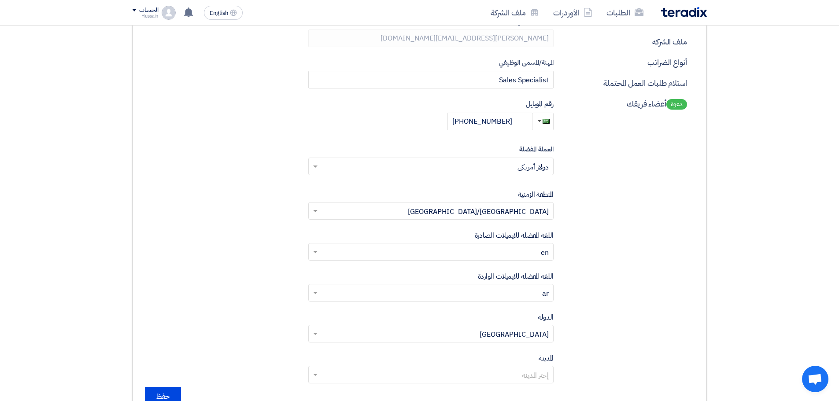
click at [489, 157] on div "العملة المفضلة Select Currency × دولار أمريكي ×" at bounding box center [430, 159] width 245 height 31
click at [522, 169] on input "text" at bounding box center [436, 167] width 228 height 15
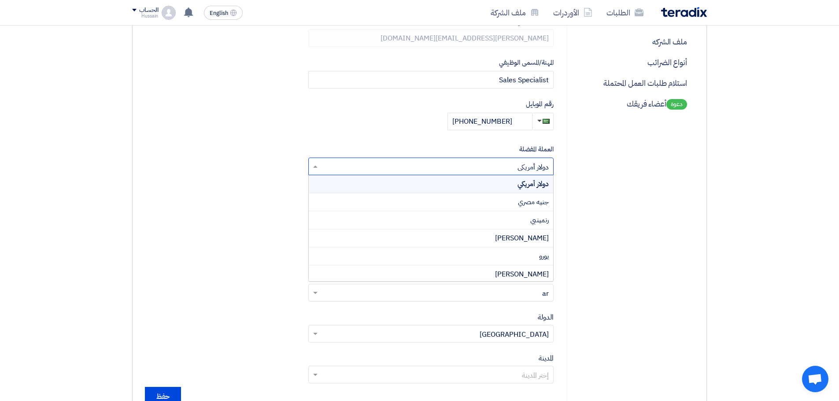
click at [510, 166] on input "text" at bounding box center [436, 167] width 228 height 15
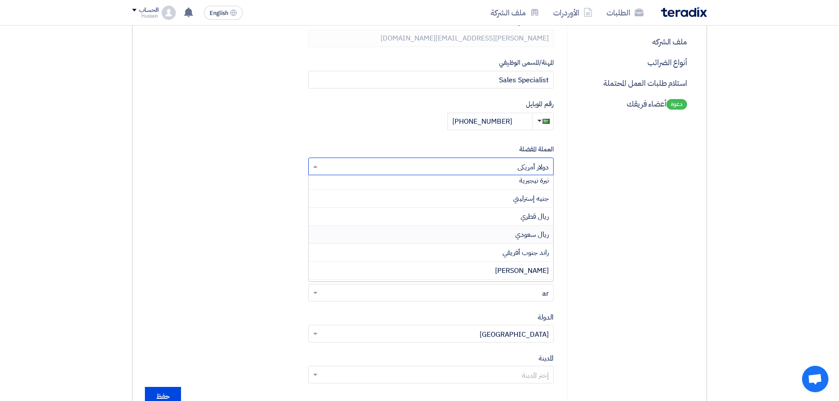
click at [511, 237] on div "ريال سعودي" at bounding box center [431, 235] width 244 height 18
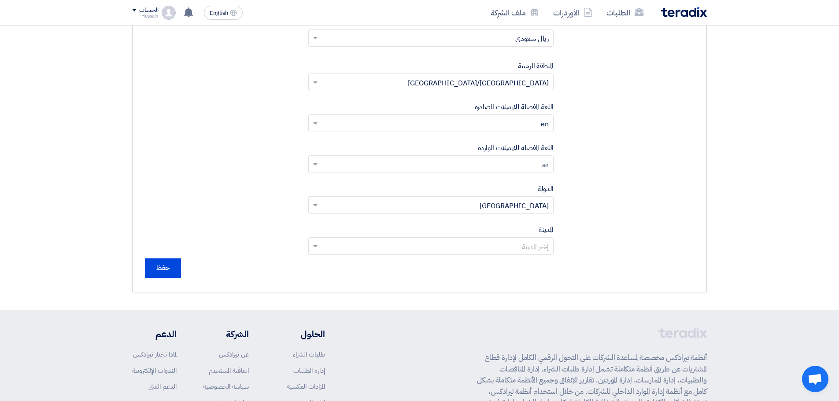
scroll to position [308, 0]
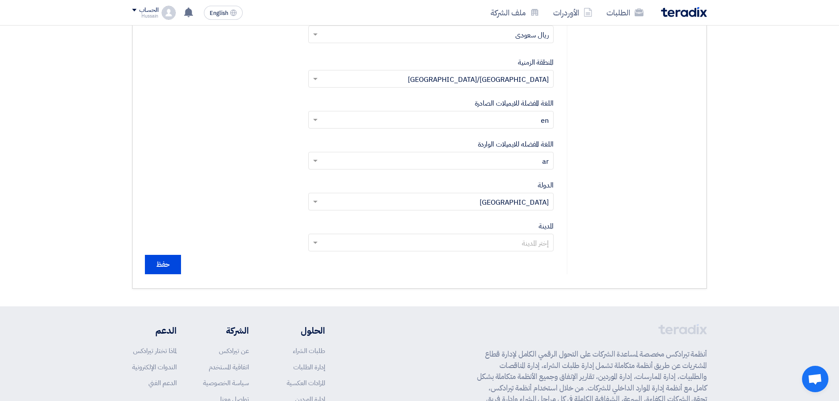
click at [502, 241] on input "text" at bounding box center [436, 243] width 228 height 15
type input "ا"
type input "[PERSON_NAME]"
click at [503, 256] on div "[GEOGRAPHIC_DATA]" at bounding box center [431, 260] width 244 height 18
click at [168, 262] on input "حفظ" at bounding box center [163, 264] width 36 height 19
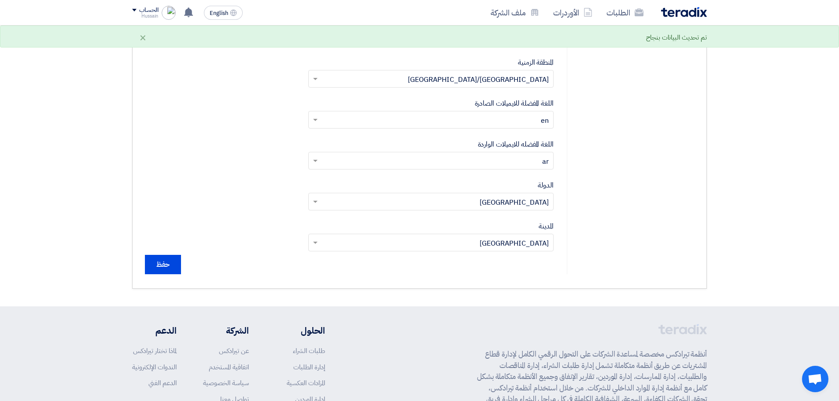
click at [693, 13] on img at bounding box center [684, 12] width 46 height 10
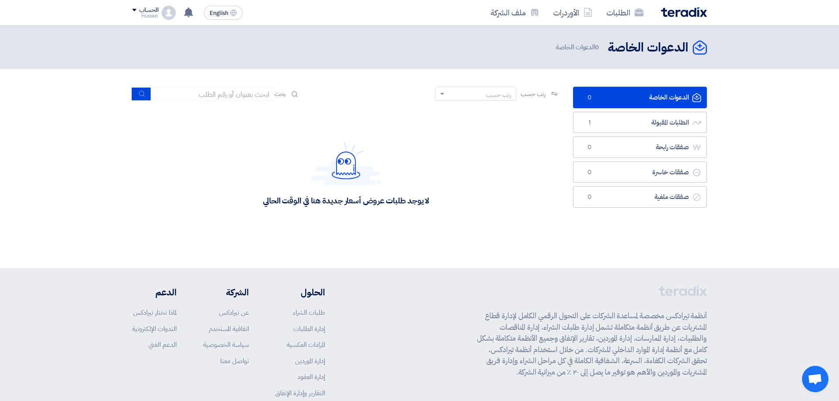
drag, startPoint x: 434, startPoint y: 201, endPoint x: 239, endPoint y: 163, distance: 198.2
click at [239, 163] on div "لا يوجد طلبات عروض أسعار جديدة هنا في الوقت الحالي" at bounding box center [346, 174] width 428 height 132
click at [438, 174] on div "لا يوجد طلبات عروض أسعار جديدة هنا في الوقت الحالي" at bounding box center [346, 174] width 428 height 132
drag, startPoint x: 436, startPoint y: 200, endPoint x: 260, endPoint y: 200, distance: 176.1
click at [260, 200] on div "لا يوجد طلبات عروض أسعار جديدة هنا في الوقت الحالي" at bounding box center [346, 174] width 428 height 132
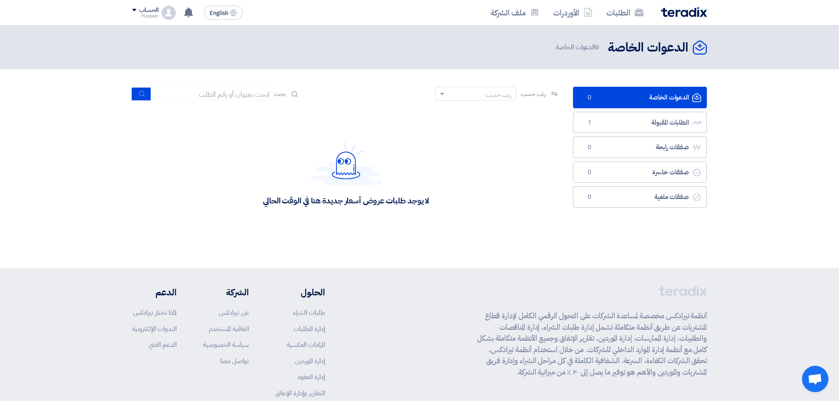
click at [331, 213] on div "لا يوجد طلبات عروض أسعار جديدة هنا في الوقت الحالي" at bounding box center [346, 174] width 428 height 132
click at [446, 94] on div "رتب حسب" at bounding box center [480, 94] width 69 height 11
click at [365, 124] on div "لا يوجد طلبات عروض أسعار جديدة هنا في الوقت الحالي" at bounding box center [346, 174] width 428 height 132
click at [428, 199] on div "لا يوجد طلبات عروض أسعار جديدة هنا في الوقت الحالي" at bounding box center [346, 201] width 166 height 10
drag, startPoint x: 413, startPoint y: 201, endPoint x: 244, endPoint y: 171, distance: 171.8
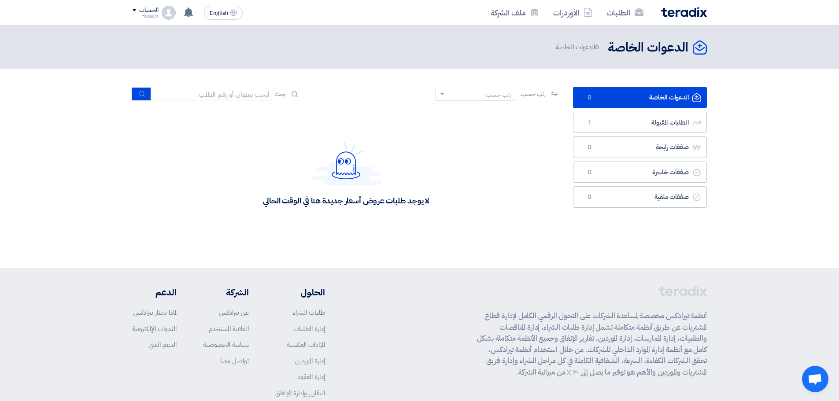
click at [244, 171] on div "لا يوجد طلبات عروض أسعار جديدة هنا في الوقت الحالي" at bounding box center [346, 174] width 428 height 132
click at [473, 231] on div "لا يوجد طلبات عروض أسعار جديدة هنا في الوقت الحالي" at bounding box center [346, 174] width 428 height 132
click at [450, 93] on div "رتب حسب" at bounding box center [480, 94] width 69 height 11
click at [489, 181] on div "لا يوجد طلبات عروض أسعار جديدة هنا في الوقت الحالي" at bounding box center [346, 174] width 428 height 132
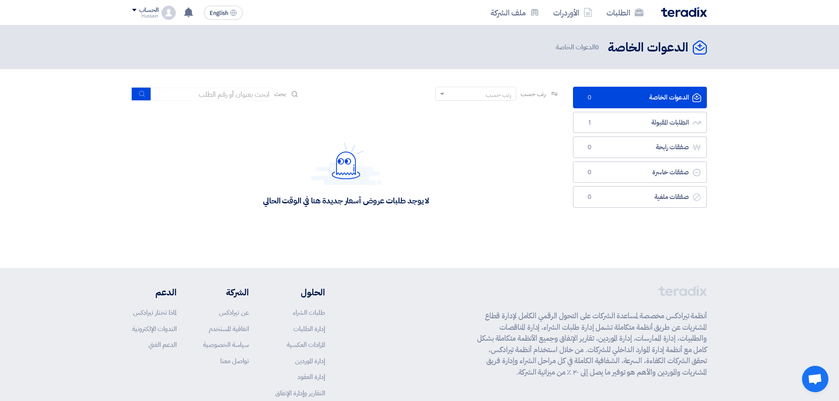
drag, startPoint x: 424, startPoint y: 199, endPoint x: 244, endPoint y: 198, distance: 180.1
click at [244, 198] on div "لا يوجد طلبات عروض أسعار جديدة هنا في الوقت الحالي" at bounding box center [346, 174] width 428 height 132
click at [420, 223] on div "لا يوجد طلبات عروض أسعار جديدة هنا في الوقت الحالي" at bounding box center [346, 174] width 428 height 132
drag, startPoint x: 443, startPoint y: 199, endPoint x: 251, endPoint y: 203, distance: 191.1
click at [251, 203] on div "لا يوجد طلبات عروض أسعار جديدة هنا في الوقت الحالي" at bounding box center [346, 174] width 428 height 132
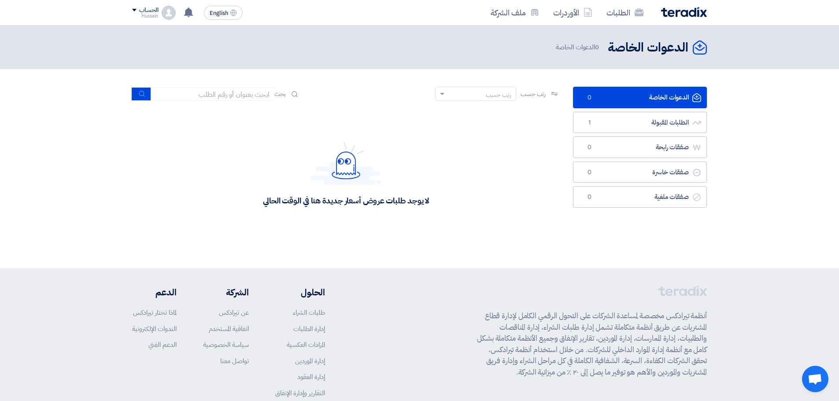
click at [333, 211] on div "لا يوجد طلبات عروض أسعار جديدة هنا في الوقت الحالي" at bounding box center [346, 174] width 428 height 132
drag, startPoint x: 449, startPoint y: 198, endPoint x: 251, endPoint y: 201, distance: 198.2
click at [251, 201] on div "لا يوجد طلبات عروض أسعار جديدة هنا في الوقت الحالي" at bounding box center [346, 174] width 428 height 132
click at [454, 212] on div "لا يوجد طلبات عروض أسعار جديدة هنا في الوقت الحالي" at bounding box center [346, 174] width 428 height 132
click at [312, 199] on div "لا يوجد طلبات عروض أسعار جديدة هنا في الوقت الحالي" at bounding box center [346, 201] width 166 height 10
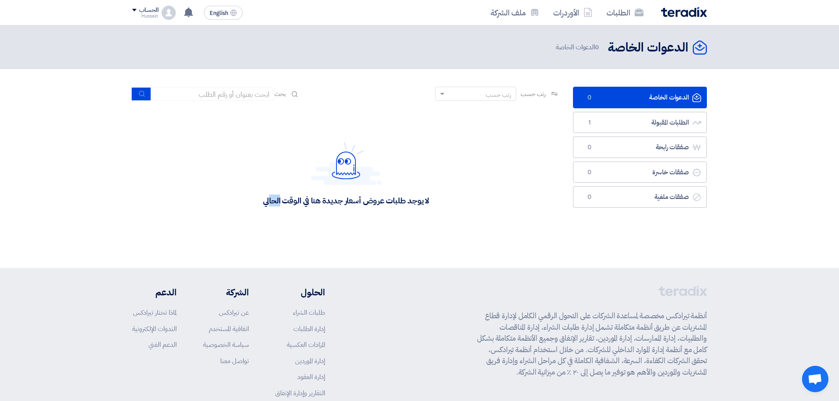
click at [312, 199] on div "لا يوجد طلبات عروض أسعار جديدة هنا في الوقت الحالي" at bounding box center [346, 201] width 166 height 10
click at [302, 201] on div "لا يوجد طلبات عروض أسعار جديدة هنا في الوقت الحالي" at bounding box center [346, 201] width 166 height 10
drag, startPoint x: 303, startPoint y: 200, endPoint x: 308, endPoint y: 200, distance: 4.8
click at [308, 200] on div "لا يوجد طلبات عروض أسعار جديدة هنا في الوقت الحالي" at bounding box center [346, 201] width 166 height 10
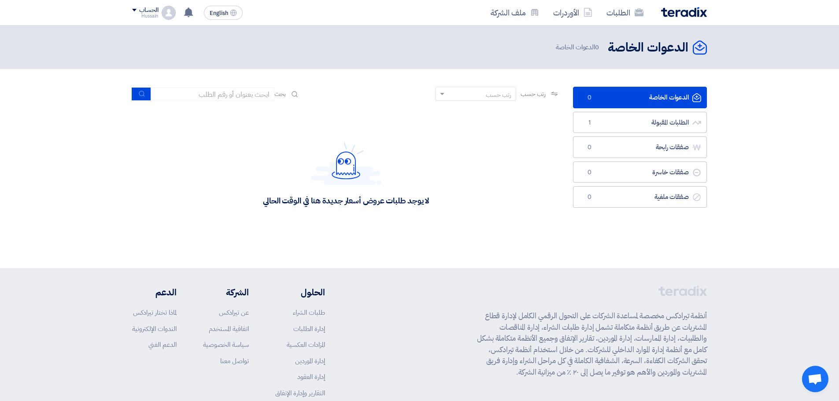
click at [310, 203] on div "لا يوجد طلبات عروض أسعار جديدة هنا في الوقت الحالي" at bounding box center [346, 201] width 166 height 10
drag, startPoint x: 394, startPoint y: 178, endPoint x: 315, endPoint y: 165, distance: 79.5
click at [315, 165] on div "لا يوجد طلبات عروض أسعار جديدة هنا في الوقت الحالي" at bounding box center [346, 174] width 166 height 64
click at [439, 163] on div "لا يوجد طلبات عروض أسعار جديدة هنا في الوقت الحالي" at bounding box center [346, 174] width 428 height 132
drag, startPoint x: 441, startPoint y: 198, endPoint x: 242, endPoint y: 203, distance: 198.6
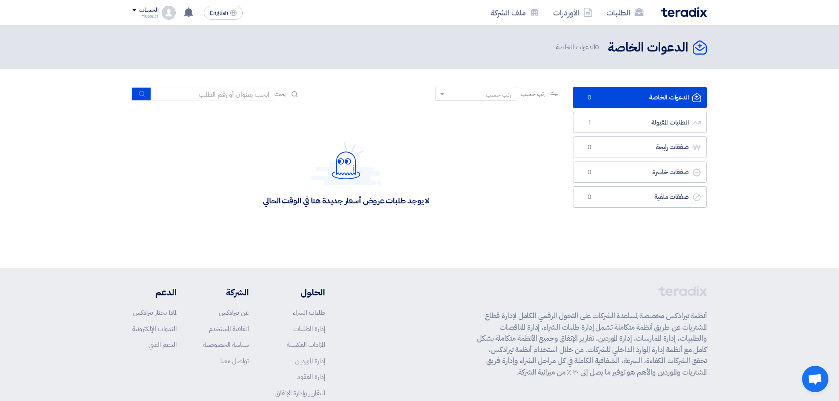
click at [242, 203] on div "لا يوجد طلبات عروض أسعار جديدة هنا في الوقت الحالي" at bounding box center [346, 174] width 428 height 132
click at [381, 220] on div "لا يوجد طلبات عروض أسعار جديدة هنا في الوقت الحالي" at bounding box center [346, 174] width 428 height 132
click at [446, 98] on div "رتب حسب" at bounding box center [480, 94] width 69 height 11
click at [440, 93] on span at bounding box center [442, 94] width 4 height 2
click at [236, 89] on input at bounding box center [212, 94] width 123 height 13
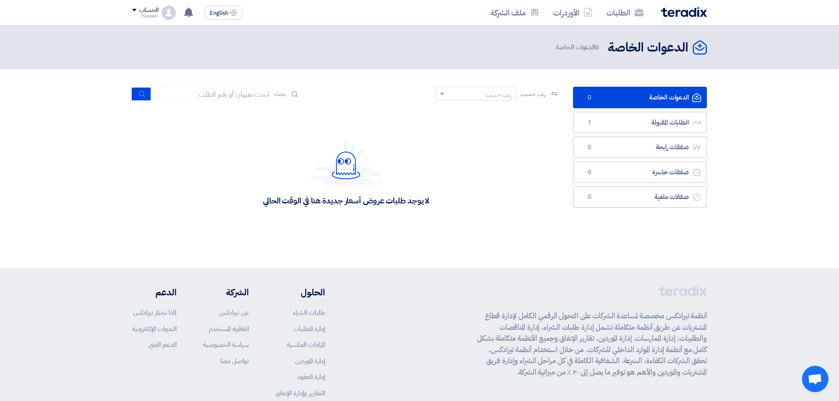
click at [353, 199] on div "لا يوجد طلبات عروض أسعار جديدة هنا في الوقت الحالي" at bounding box center [346, 201] width 166 height 10
click at [330, 200] on div "لا يوجد طلبات عروض أسعار جديدة هنا في الوقت الحالي" at bounding box center [346, 201] width 166 height 10
drag, startPoint x: 258, startPoint y: 202, endPoint x: 461, endPoint y: 197, distance: 203.1
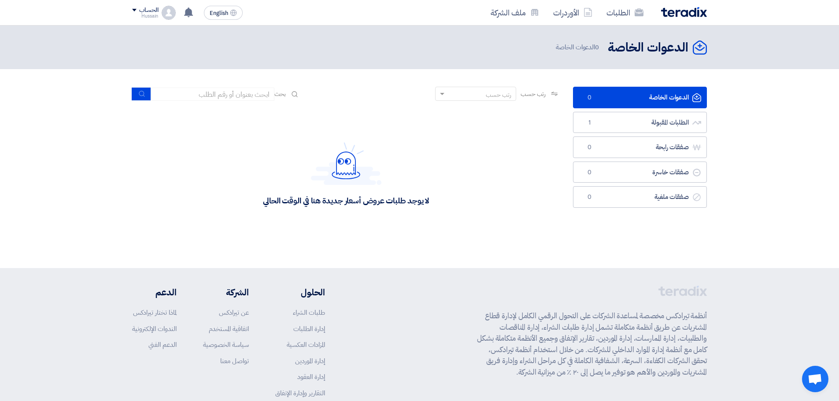
click at [461, 197] on div "لا يوجد طلبات عروض أسعار جديدة هنا في الوقت الحالي" at bounding box center [346, 174] width 428 height 132
click at [410, 227] on div "لا يوجد طلبات عروض أسعار جديدة هنا في الوقت الحالي" at bounding box center [346, 174] width 428 height 132
click at [450, 97] on div "رتب حسب" at bounding box center [480, 94] width 69 height 11
click at [224, 90] on input at bounding box center [212, 94] width 123 height 13
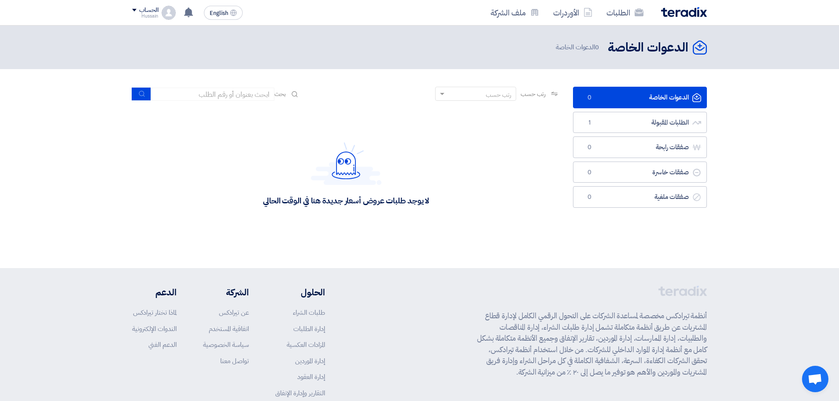
click at [402, 144] on div "لا يوجد طلبات عروض أسعار جديدة هنا في الوقت الحالي" at bounding box center [346, 174] width 166 height 64
click at [136, 10] on span at bounding box center [134, 10] width 4 height 3
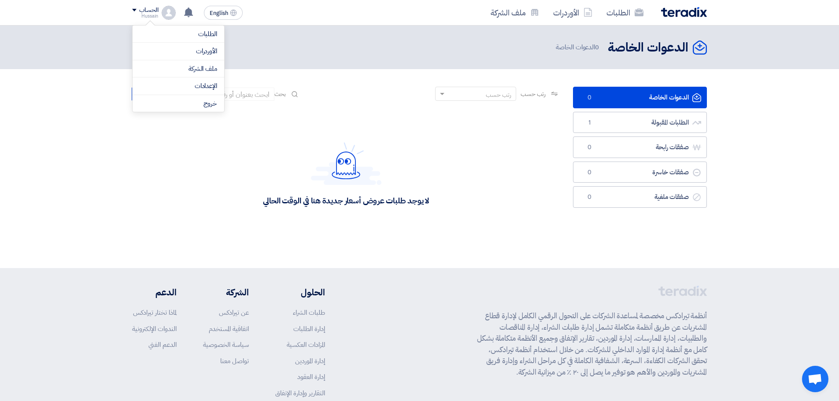
click at [295, 155] on div "لا يوجد طلبات عروض أسعار جديدة هنا في الوقت الحالي" at bounding box center [346, 174] width 166 height 64
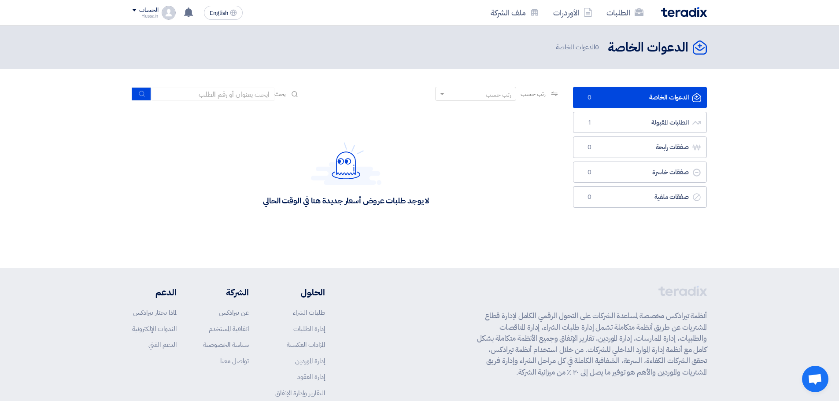
click at [465, 85] on section "الدعوات الخاصة الدعوات الخاصة 0 الطلبات المقبولة الطلبات المقبولة 1 صفقات رابحة…" at bounding box center [419, 163] width 839 height 188
click at [462, 92] on div "رتب حسب" at bounding box center [480, 94] width 69 height 11
click at [376, 140] on div "لا يوجد طلبات عروض أسعار جديدة هنا في الوقت الحالي" at bounding box center [346, 174] width 428 height 132
